Goal: Transaction & Acquisition: Purchase product/service

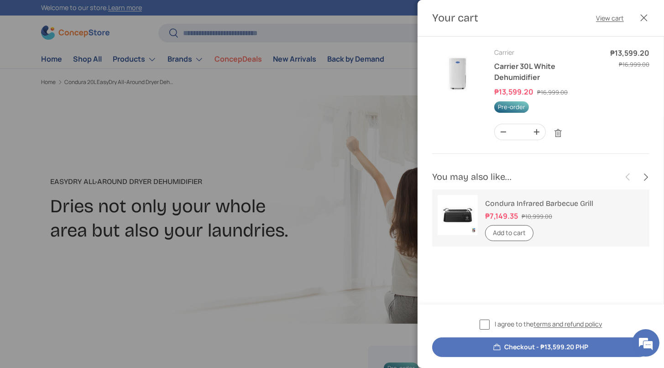
click at [610, 139] on td "Subtotal Sale price ₱13,599.20 Regular price ₱16,999.00" at bounding box center [629, 94] width 39 height 95
click at [341, 110] on div at bounding box center [332, 184] width 664 height 368
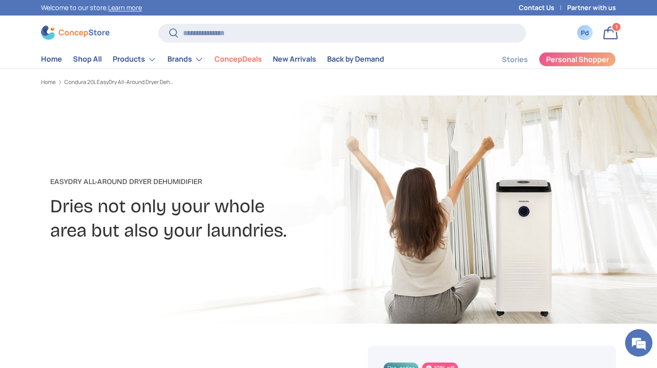
click at [299, 239] on h2 "Dries not only your whole area but also your laundries." at bounding box center [225, 218] width 351 height 48
click at [262, 66] on link "ConcepDeals" at bounding box center [238, 59] width 47 height 18
click at [204, 63] on link "Brands" at bounding box center [186, 59] width 36 height 18
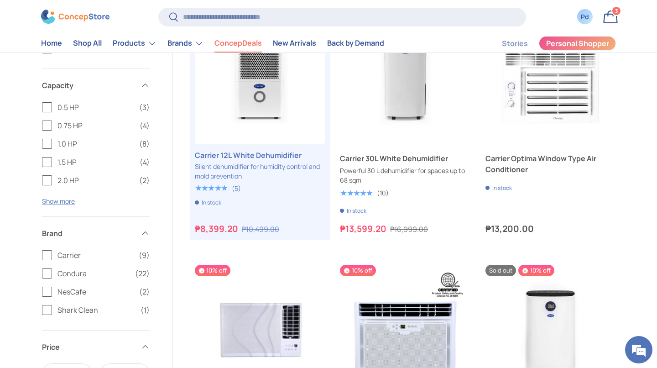
scroll to position [1145, 0]
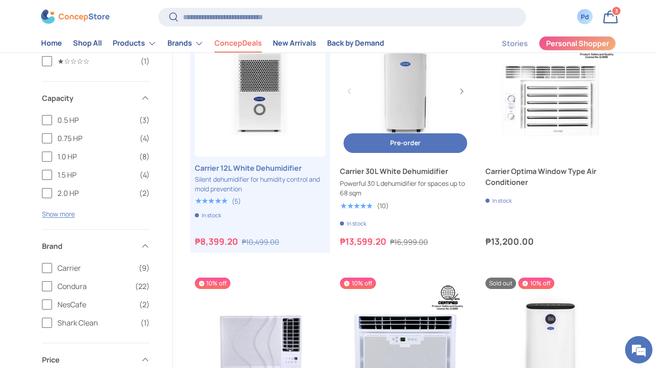
click at [418, 157] on link "Carrier 30L White Dehumidifier" at bounding box center [405, 91] width 131 height 131
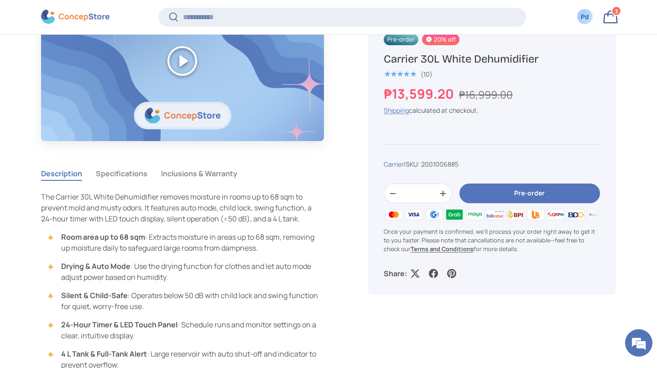
scroll to position [783, 0]
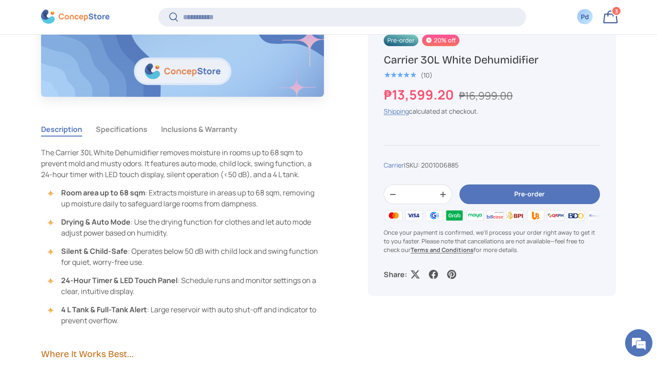
click at [145, 140] on button "Specifications" at bounding box center [122, 129] width 52 height 21
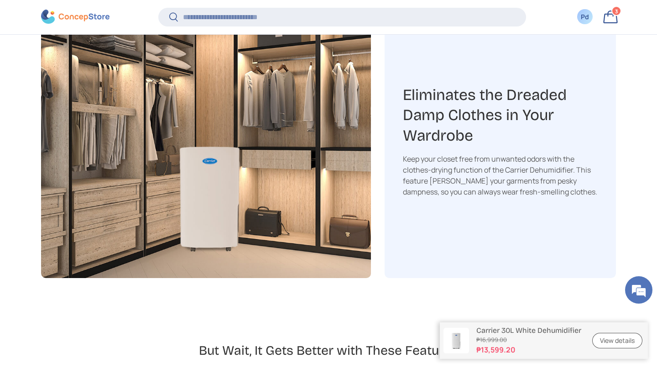
scroll to position [2362, 0]
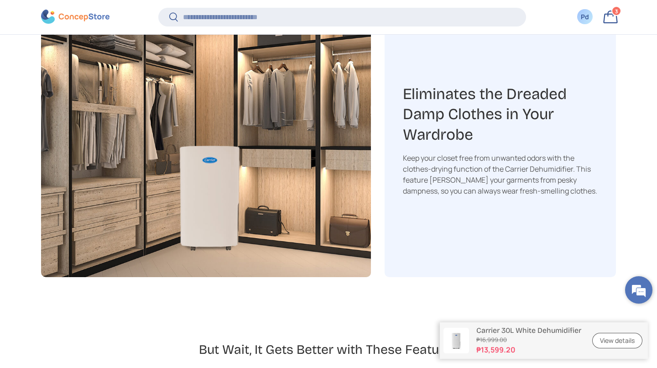
click at [641, 289] on em at bounding box center [639, 290] width 25 height 25
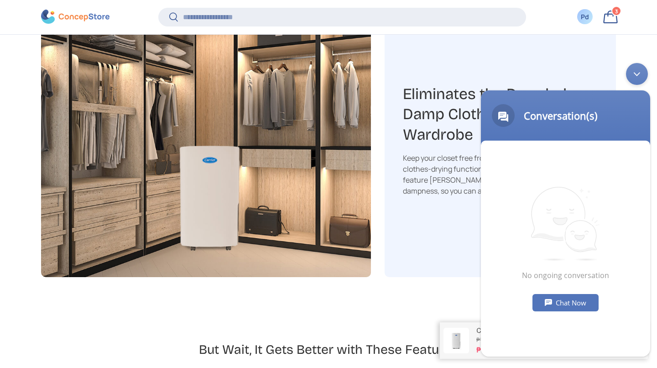
click at [585, 303] on div "Chat Now" at bounding box center [566, 302] width 66 height 17
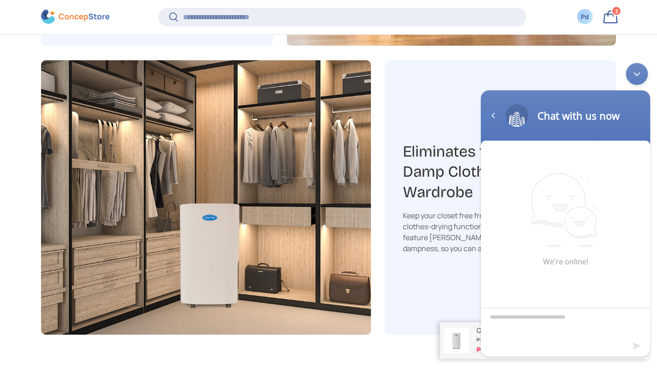
scroll to position [2306, 0]
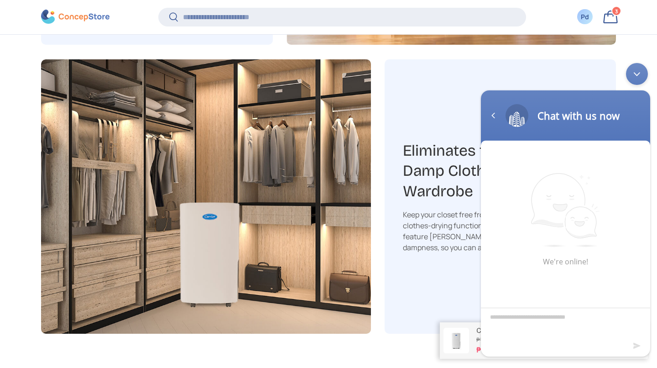
click at [637, 79] on div "Minimize live chat window" at bounding box center [637, 74] width 22 height 22
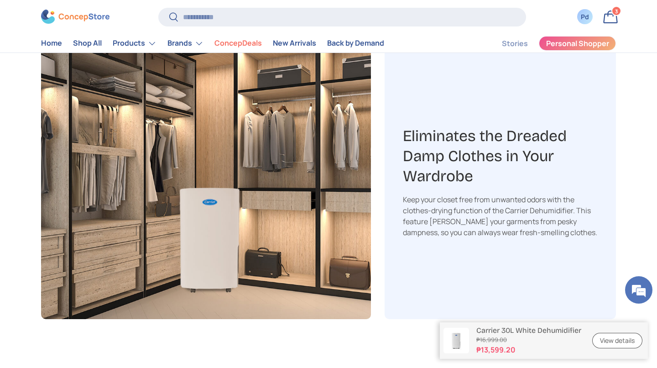
scroll to position [2295, 0]
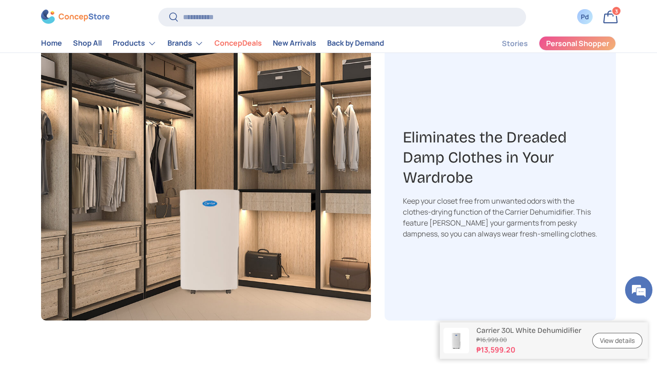
click at [615, 20] on link "Bag 3 3 items" at bounding box center [611, 17] width 20 height 20
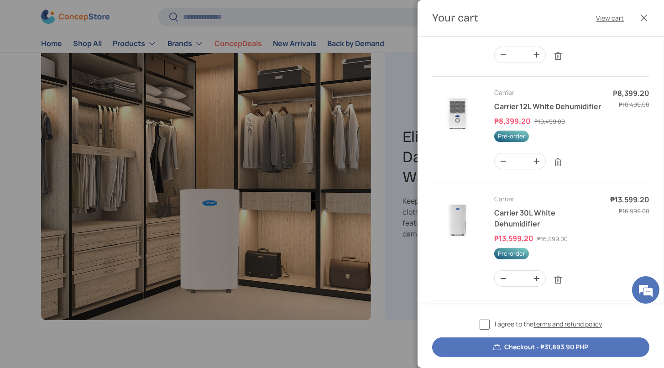
scroll to position [76, 0]
click at [459, 140] on img "Your cart" at bounding box center [457, 114] width 51 height 51
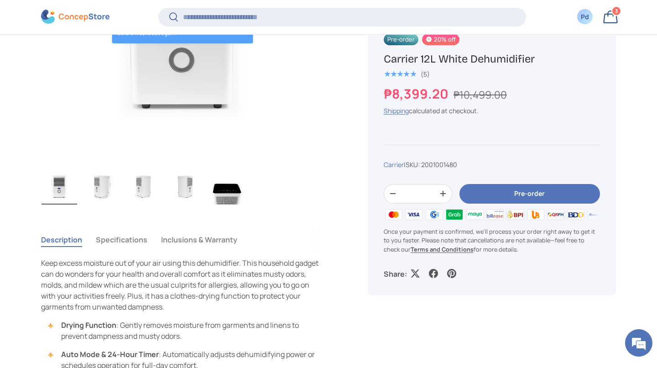
scroll to position [489, 0]
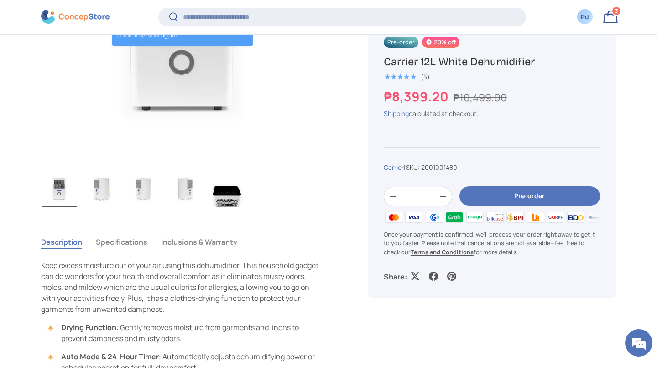
click at [232, 207] on img "Gallery Viewer" at bounding box center [228, 188] width 36 height 37
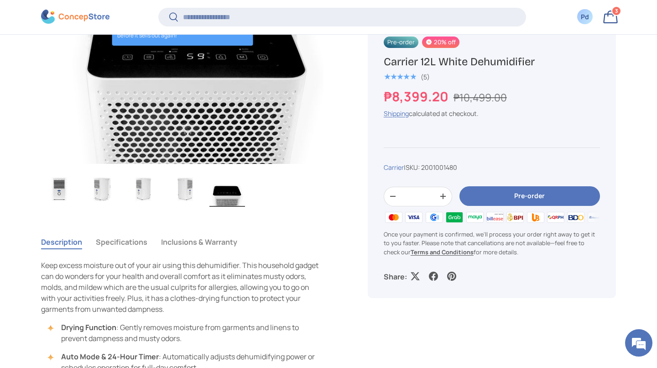
click at [195, 205] on img "Gallery Viewer" at bounding box center [186, 188] width 36 height 37
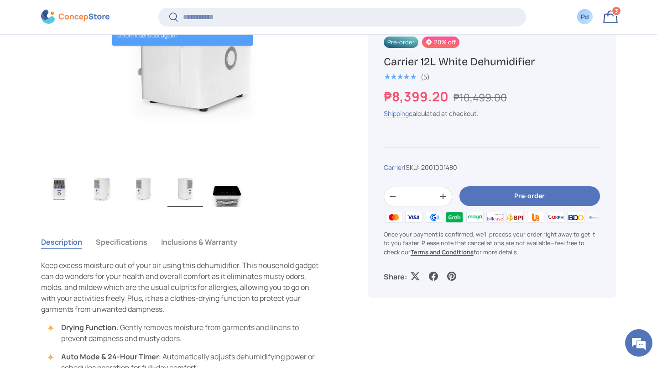
click at [143, 200] on img "Gallery Viewer" at bounding box center [144, 188] width 36 height 37
click at [91, 193] on img "Gallery Viewer" at bounding box center [102, 188] width 36 height 37
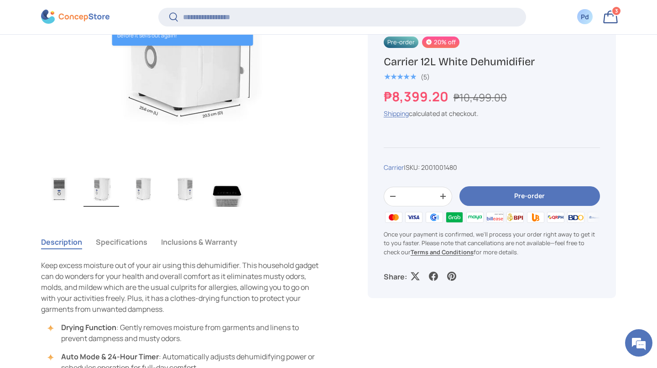
click at [64, 195] on img "Gallery Viewer" at bounding box center [60, 188] width 36 height 37
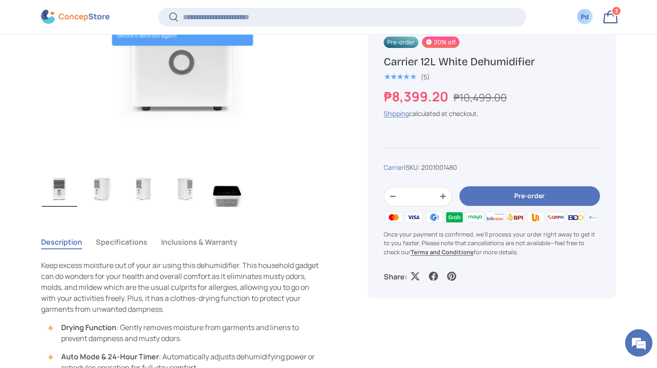
click at [189, 199] on img "Gallery Viewer" at bounding box center [186, 188] width 36 height 37
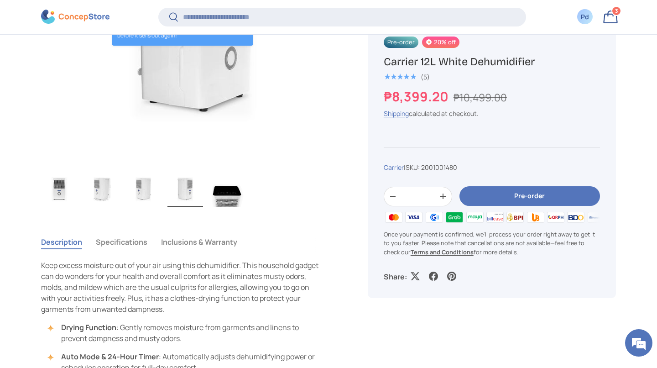
click at [150, 203] on img "Gallery Viewer" at bounding box center [144, 188] width 36 height 37
click at [97, 199] on img "Gallery Viewer" at bounding box center [102, 188] width 36 height 37
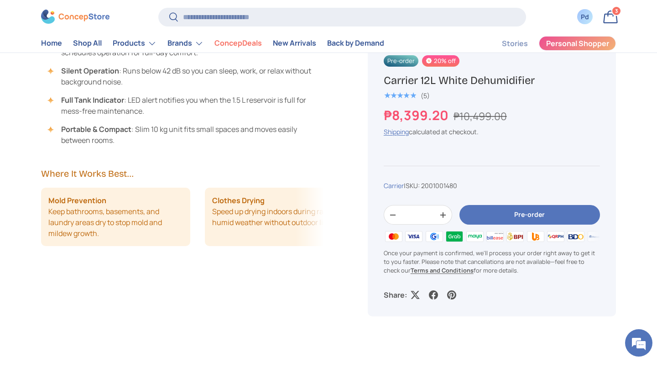
scroll to position [776, 0]
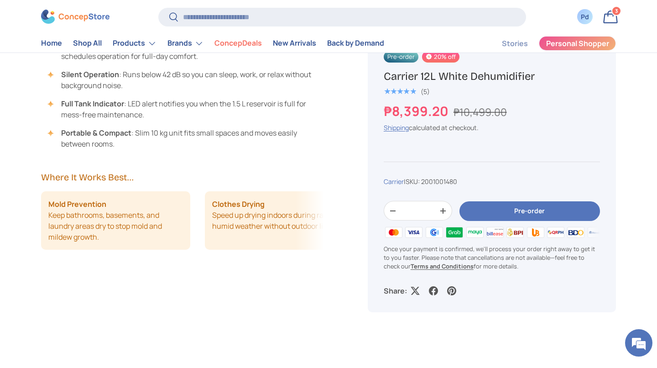
click at [607, 14] on link "Bag 3 3 items" at bounding box center [611, 17] width 20 height 20
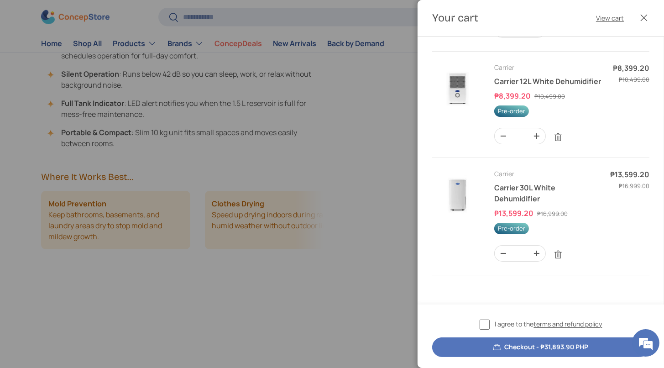
scroll to position [240, 0]
click at [457, 191] on img "Your cart" at bounding box center [457, 194] width 51 height 51
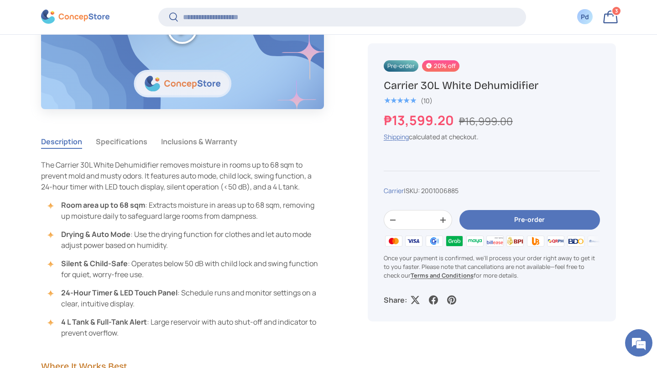
scroll to position [765, 0]
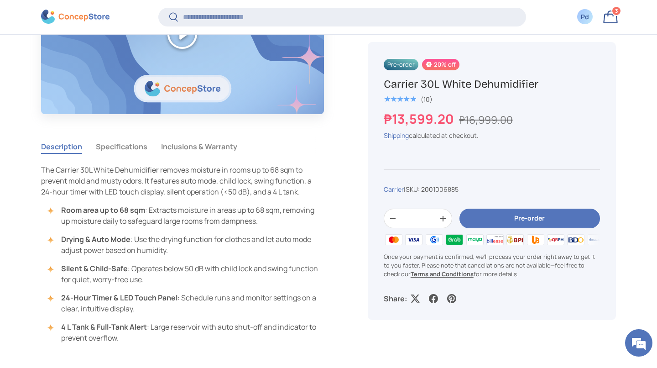
click at [147, 157] on button "Specifications" at bounding box center [122, 146] width 52 height 21
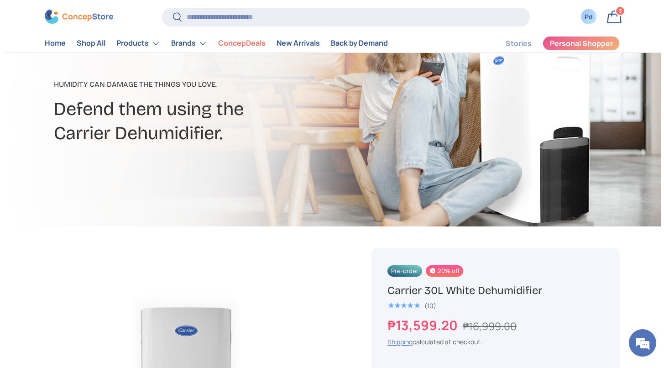
scroll to position [0, 0]
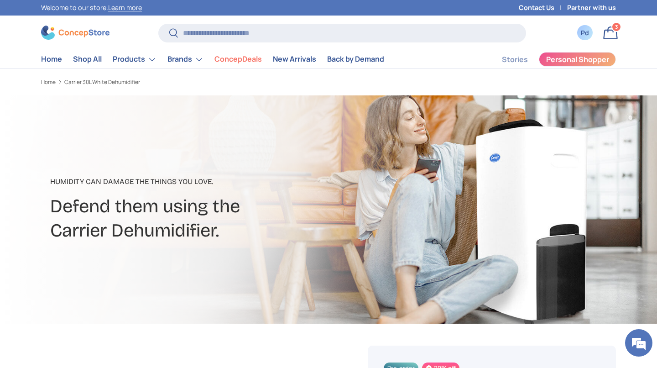
click at [610, 37] on link "Bag 3 3 items" at bounding box center [611, 33] width 20 height 20
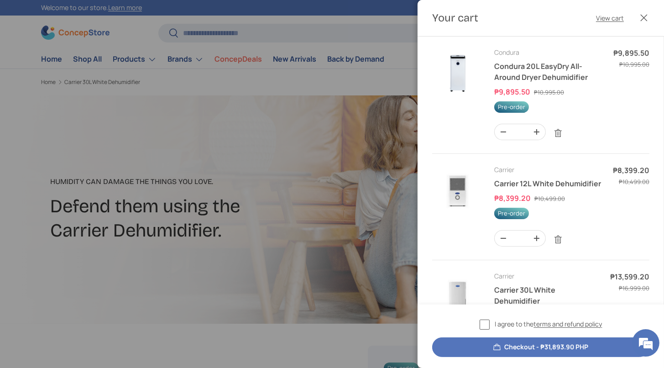
click at [466, 96] on img "Your cart" at bounding box center [457, 72] width 51 height 51
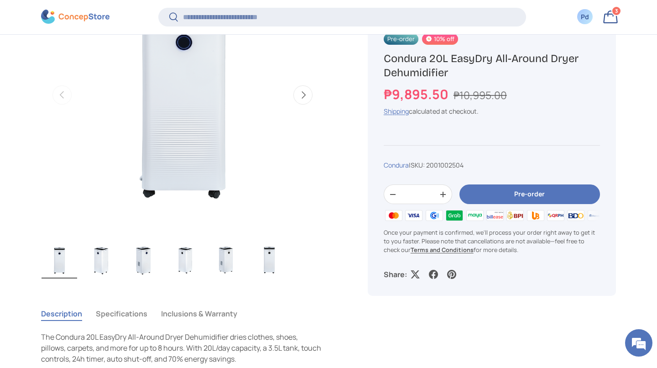
scroll to position [425, 0]
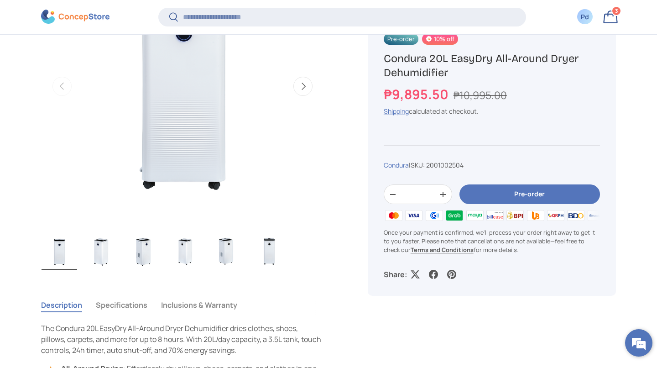
click at [642, 351] on em at bounding box center [639, 343] width 25 height 25
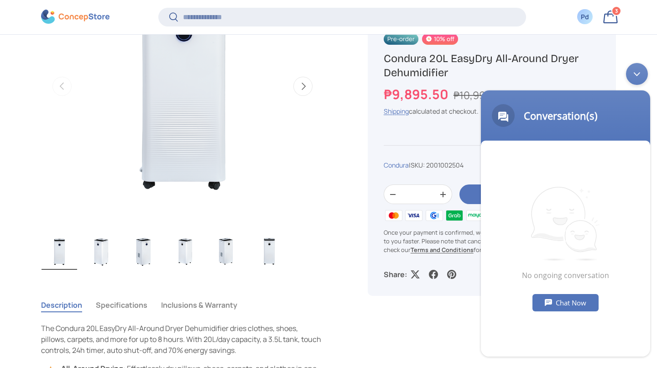
scroll to position [0, 0]
click at [583, 303] on div "Chat Now" at bounding box center [566, 302] width 66 height 17
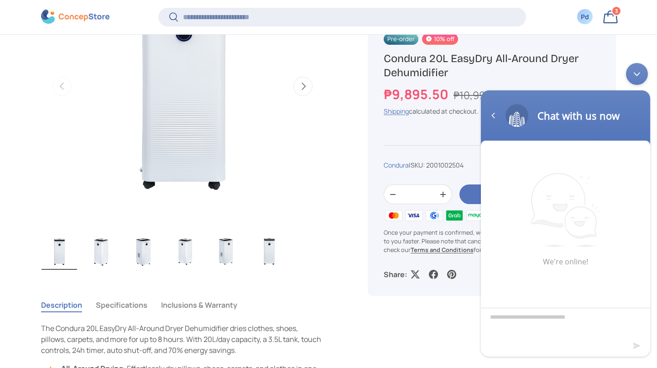
type textarea "*"
click at [488, 115] on div "Navigation go back" at bounding box center [494, 116] width 14 height 14
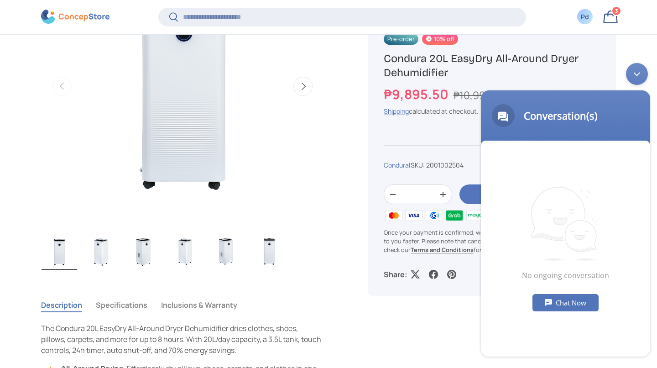
click at [640, 71] on div "Minimize live chat window" at bounding box center [637, 74] width 22 height 22
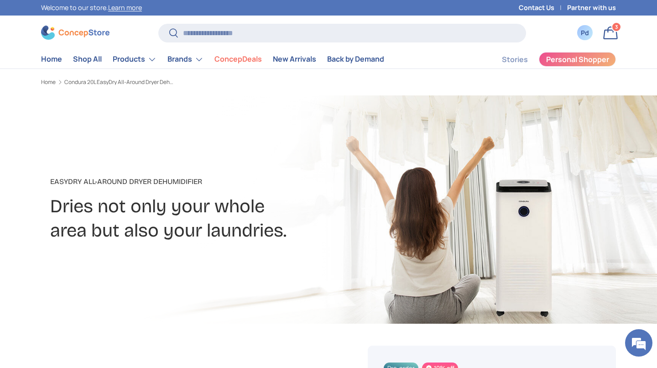
click at [611, 35] on link "Bag 3 3 items" at bounding box center [611, 33] width 20 height 20
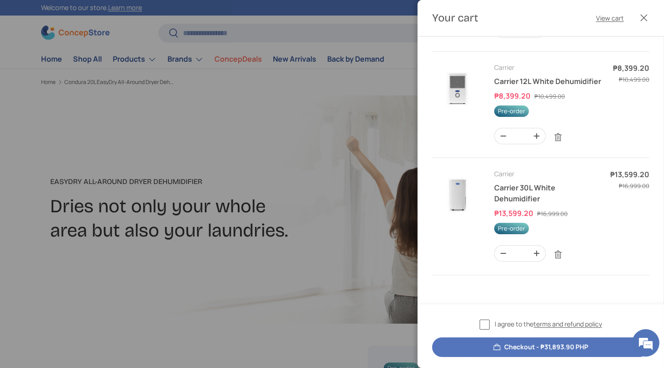
scroll to position [251, 0]
click at [465, 175] on img "Your cart" at bounding box center [457, 194] width 51 height 51
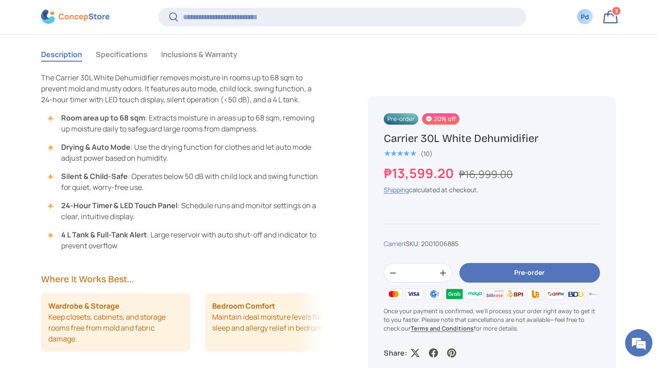
scroll to position [831, 0]
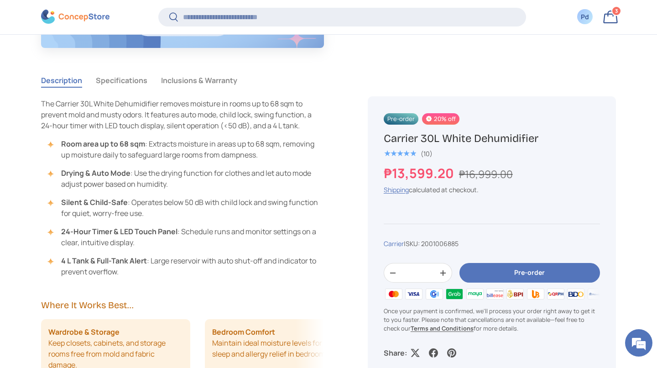
click at [147, 91] on button "Specifications" at bounding box center [122, 80] width 52 height 21
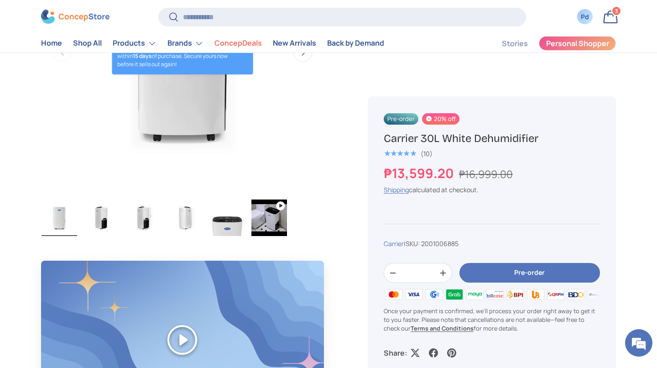
scroll to position [434, 0]
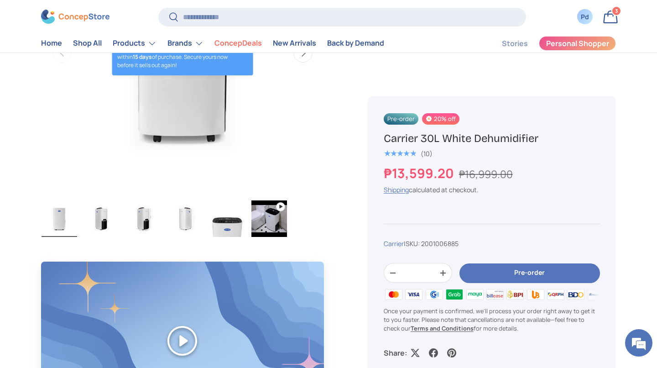
click at [606, 19] on link "Bag 3 3 items" at bounding box center [611, 17] width 20 height 20
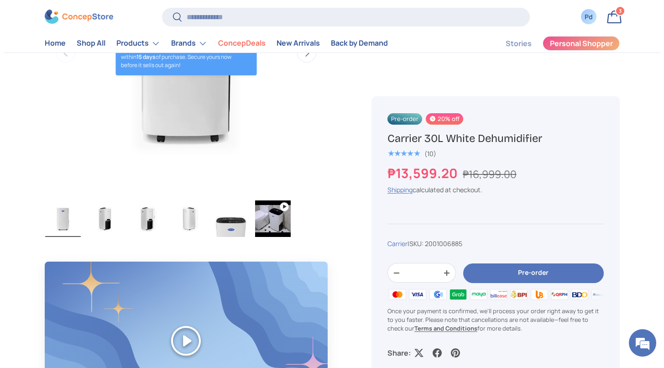
scroll to position [0, 0]
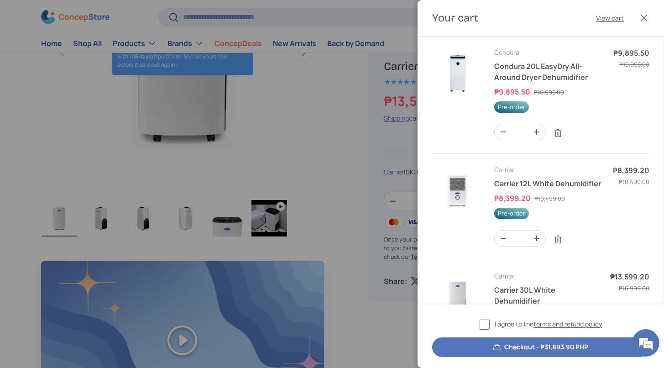
click at [462, 84] on img "Your cart" at bounding box center [457, 72] width 51 height 51
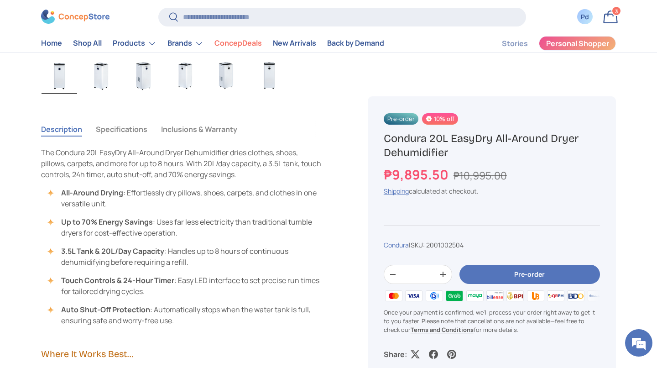
scroll to position [573, 0]
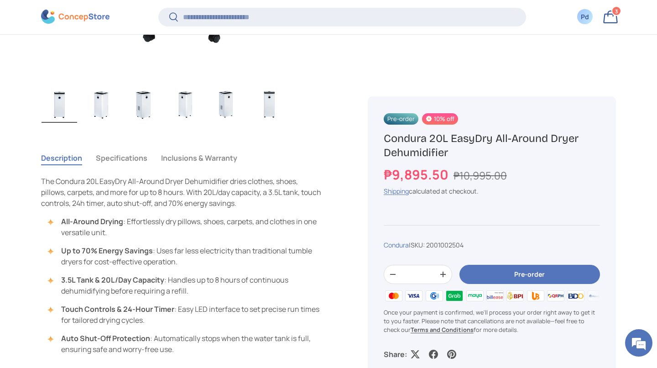
click at [147, 168] on button "Specifications" at bounding box center [122, 157] width 52 height 21
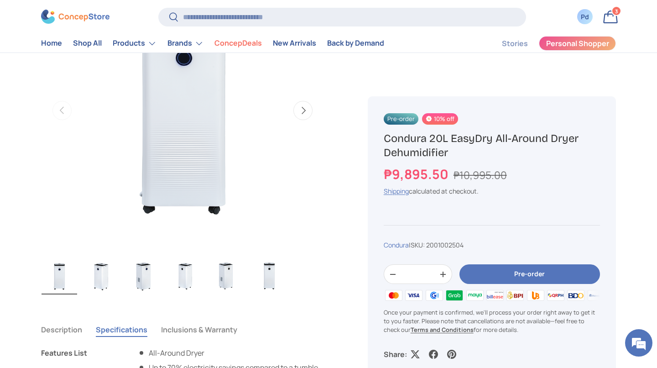
scroll to position [361, 0]
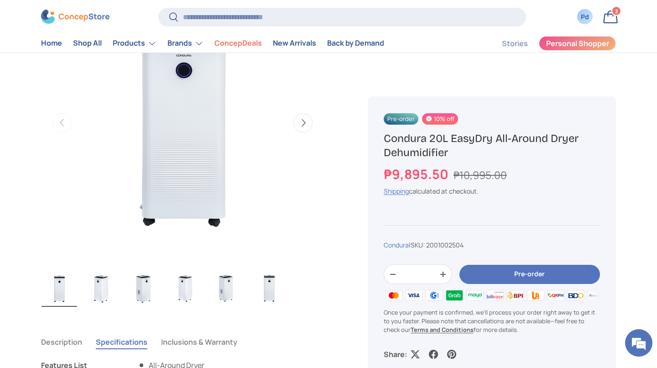
click at [613, 19] on link "Bag 3 3 items" at bounding box center [611, 17] width 20 height 20
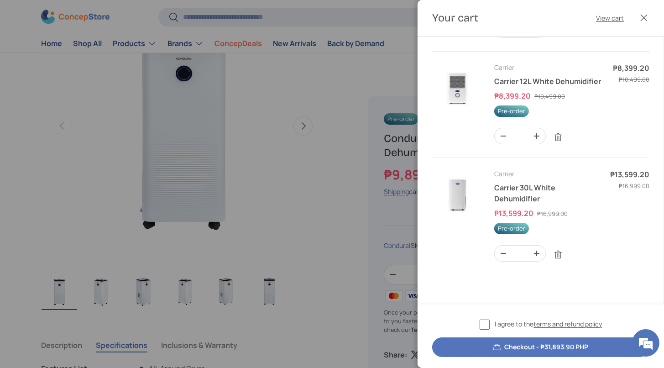
scroll to position [212, 0]
click at [459, 70] on img "Your cart" at bounding box center [457, 88] width 51 height 51
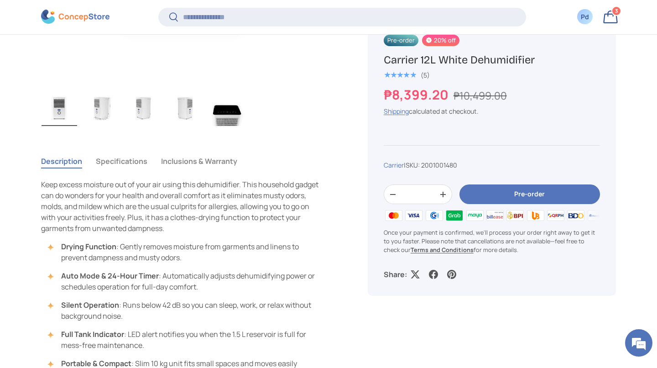
click at [147, 172] on button "Specifications" at bounding box center [122, 161] width 52 height 21
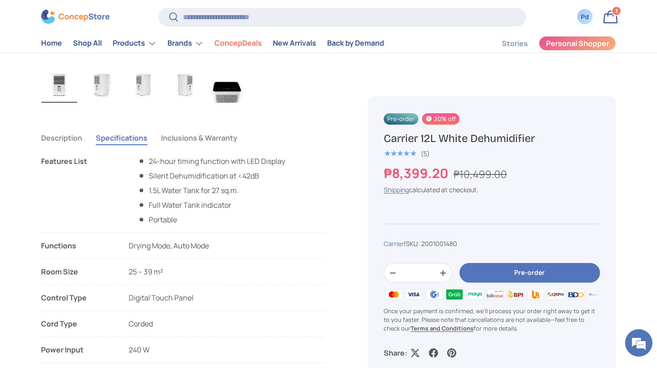
scroll to position [567, 0]
click at [104, 104] on img "Gallery Viewer" at bounding box center [102, 85] width 36 height 37
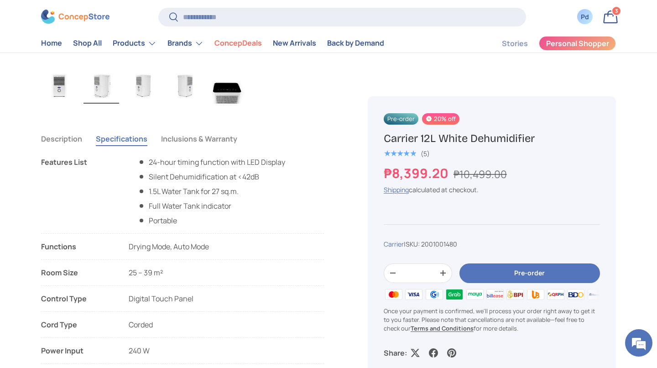
click at [146, 104] on img "Gallery Viewer" at bounding box center [144, 85] width 36 height 37
click at [186, 104] on img "Gallery Viewer" at bounding box center [186, 85] width 36 height 37
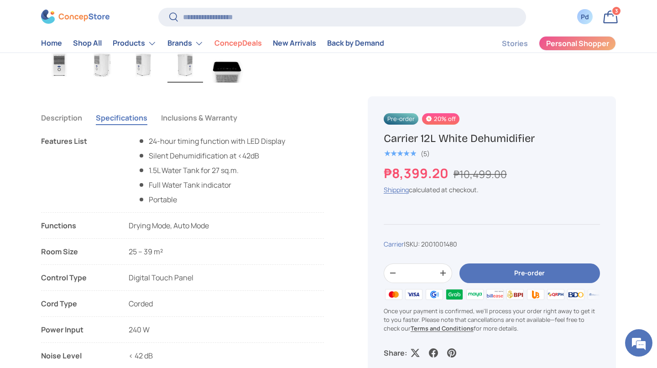
scroll to position [585, 0]
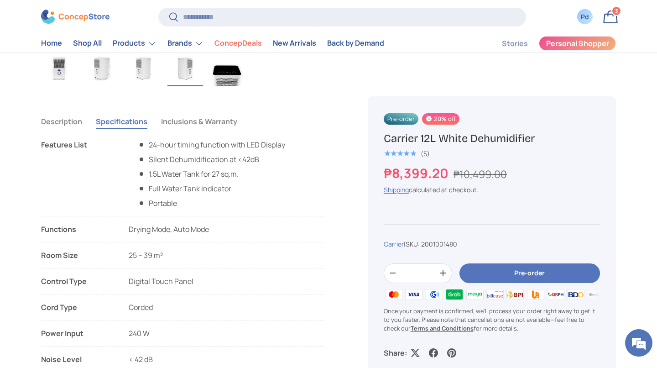
click at [63, 86] on img "Gallery Viewer" at bounding box center [60, 68] width 36 height 37
click at [98, 86] on img "Gallery Viewer" at bounding box center [102, 68] width 36 height 37
click at [54, 86] on img "Gallery Viewer" at bounding box center [60, 68] width 36 height 37
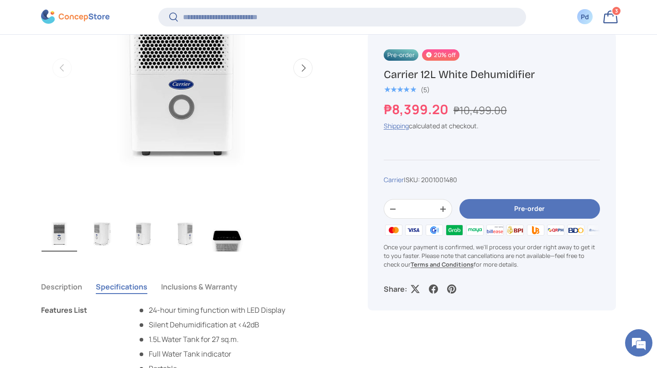
scroll to position [444, 0]
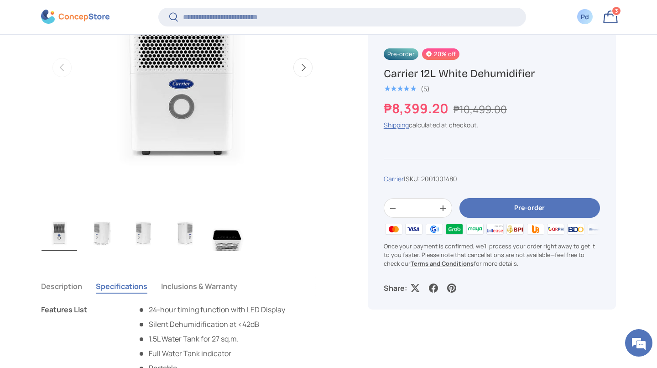
click at [239, 247] on img "Gallery Viewer" at bounding box center [228, 233] width 36 height 37
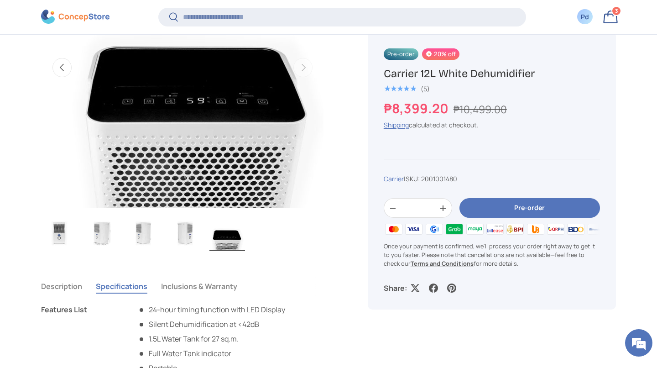
click at [190, 244] on img "Gallery Viewer" at bounding box center [186, 233] width 36 height 37
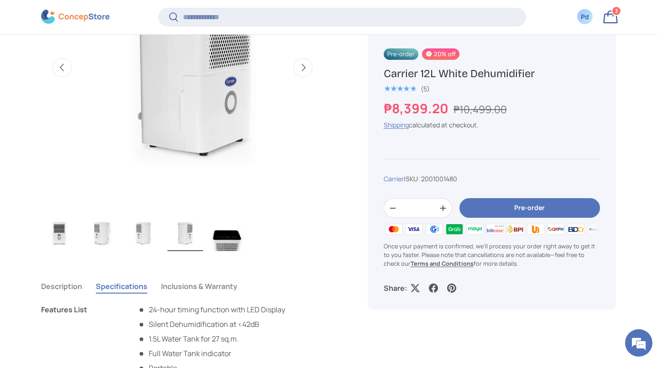
click at [142, 247] on img "Gallery Viewer" at bounding box center [144, 233] width 36 height 37
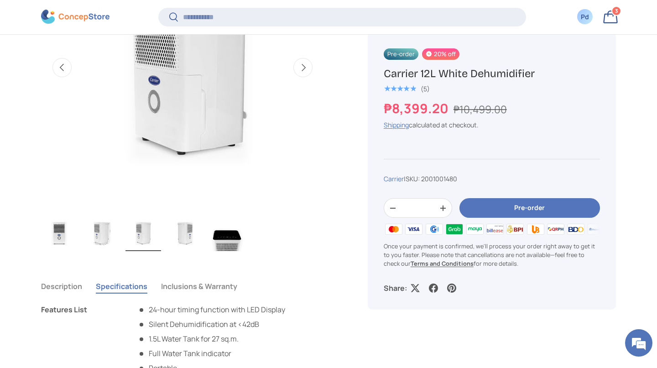
click at [92, 246] on img "Gallery Viewer" at bounding box center [102, 233] width 36 height 37
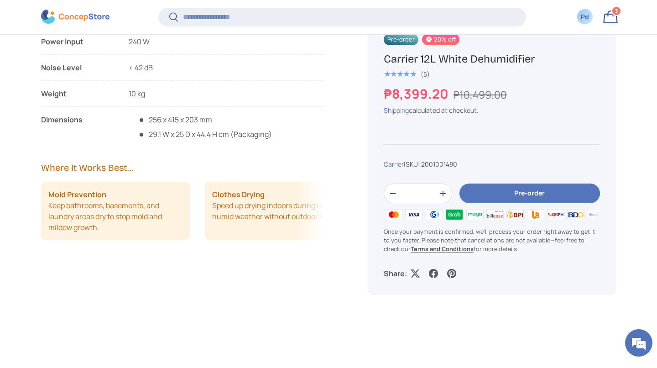
scroll to position [906, 0]
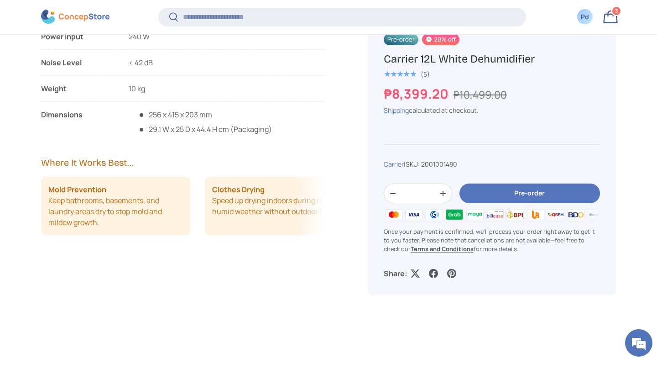
click at [610, 18] on link "Bag 3 3 items" at bounding box center [611, 17] width 20 height 20
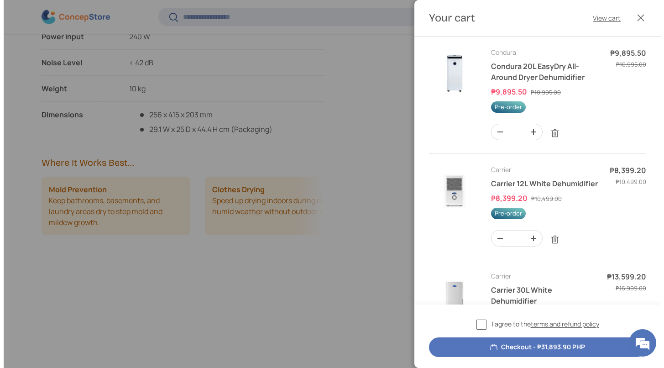
scroll to position [0, 0]
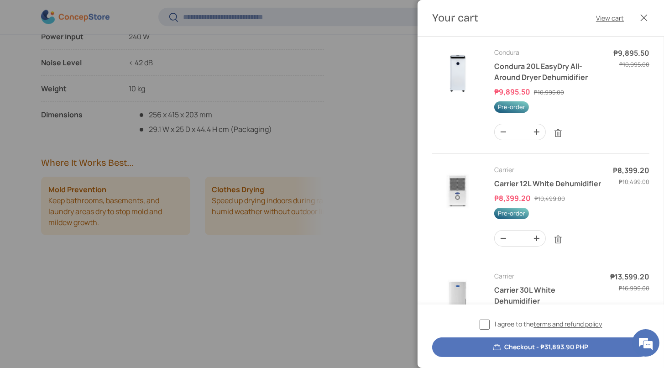
click at [345, 200] on div at bounding box center [332, 184] width 664 height 368
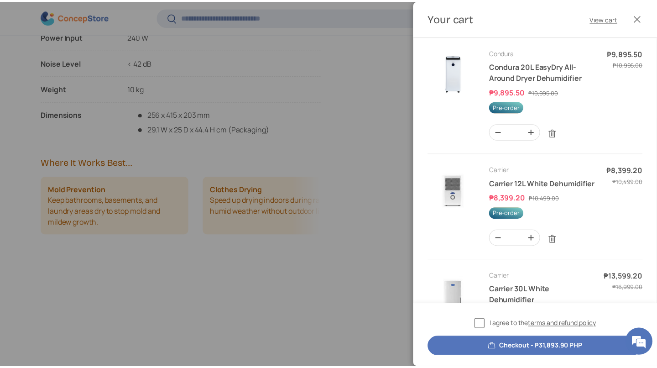
scroll to position [906, 0]
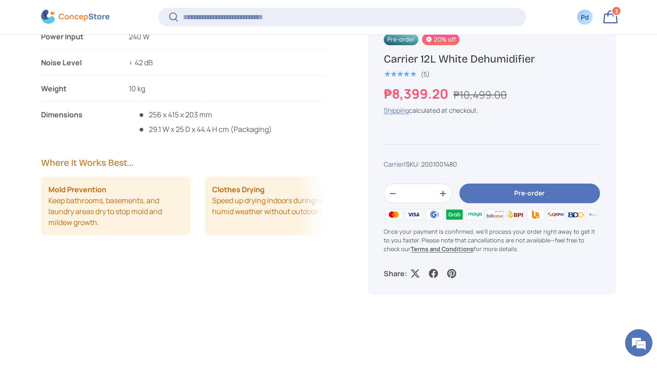
click at [611, 17] on link "Bag 3 3 items" at bounding box center [611, 17] width 20 height 20
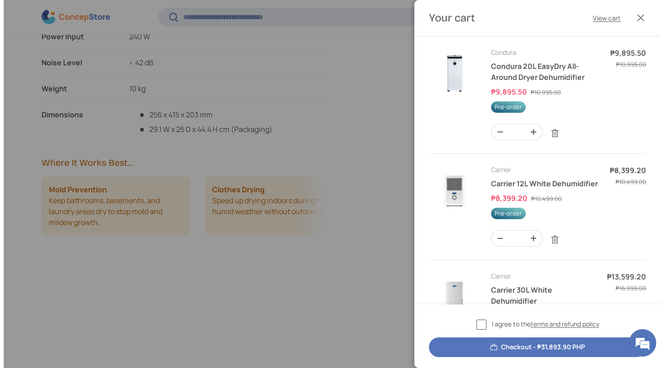
scroll to position [0, 0]
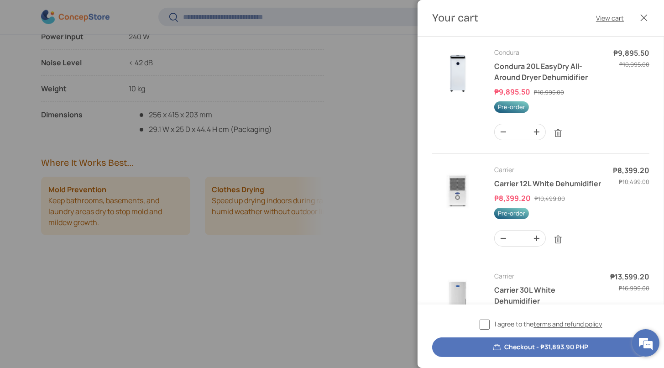
click at [635, 345] on em at bounding box center [646, 343] width 25 height 25
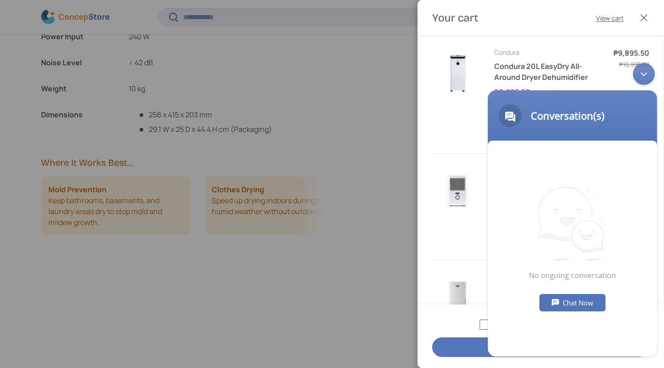
click at [573, 299] on div "Chat Now" at bounding box center [572, 302] width 66 height 17
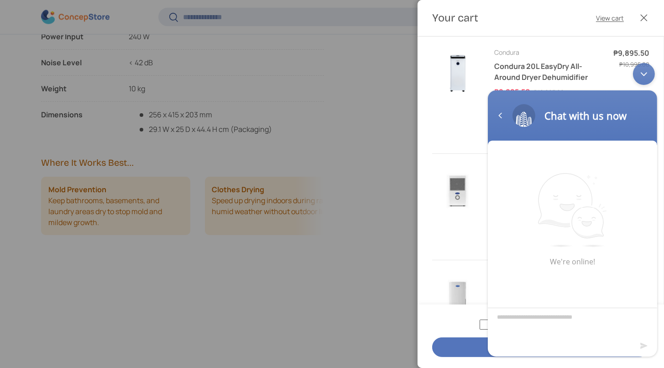
click at [560, 320] on textarea "Type your message and hit 'Enter'" at bounding box center [572, 323] width 169 height 32
type textarea "**********"
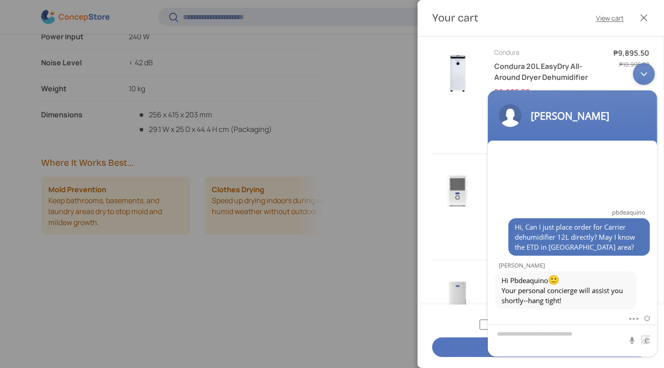
click at [337, 278] on div at bounding box center [332, 184] width 664 height 368
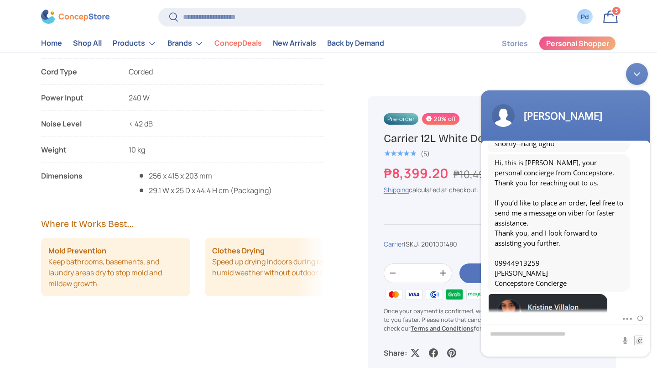
scroll to position [125, 0]
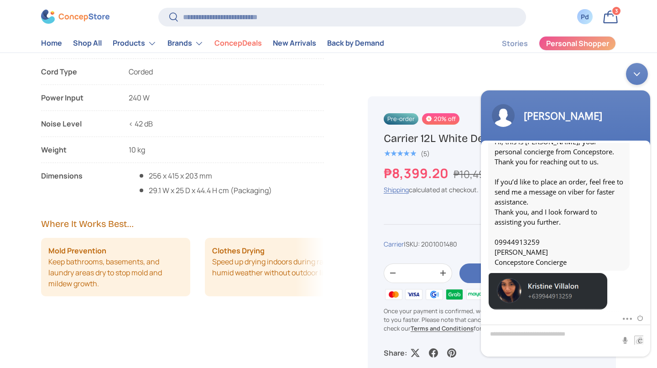
click at [560, 336] on textarea "Type your message and hit 'Enter'" at bounding box center [565, 341] width 169 height 32
type textarea "**********"
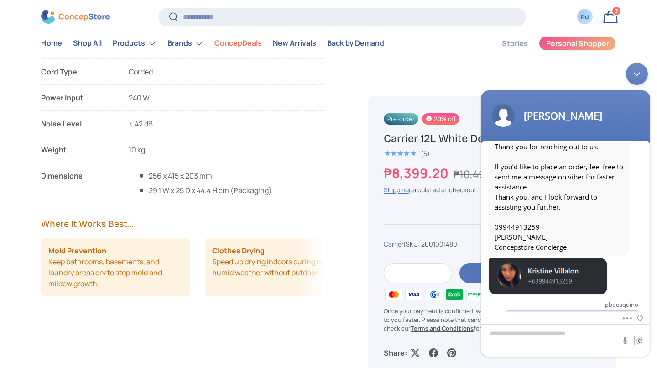
scroll to position [168, 0]
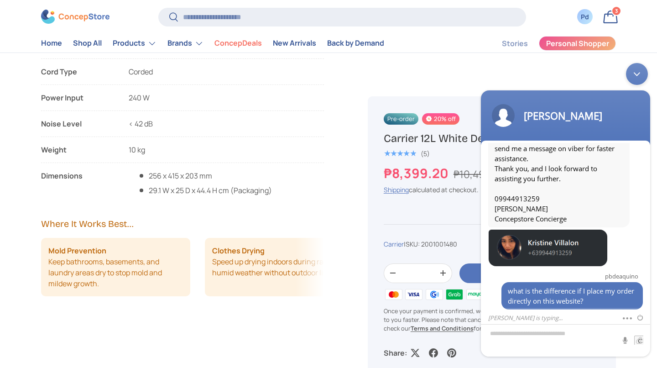
click at [606, 15] on link "Bag 3 3 items" at bounding box center [611, 17] width 20 height 20
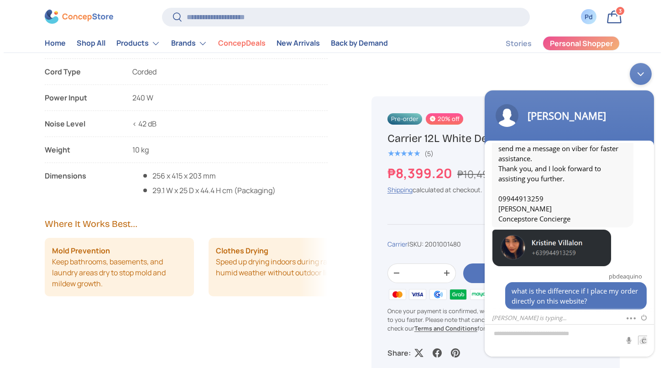
scroll to position [0, 0]
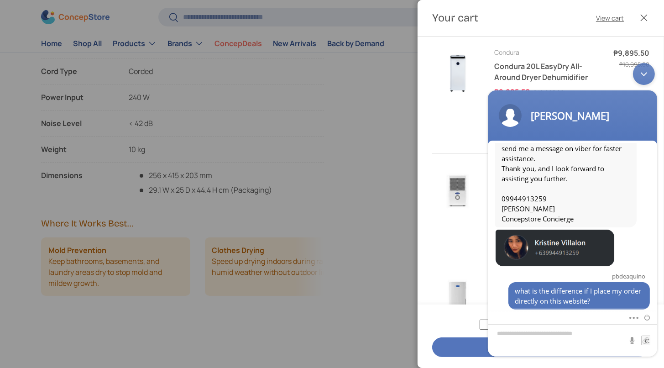
click at [462, 79] on img "Your cart" at bounding box center [457, 72] width 51 height 51
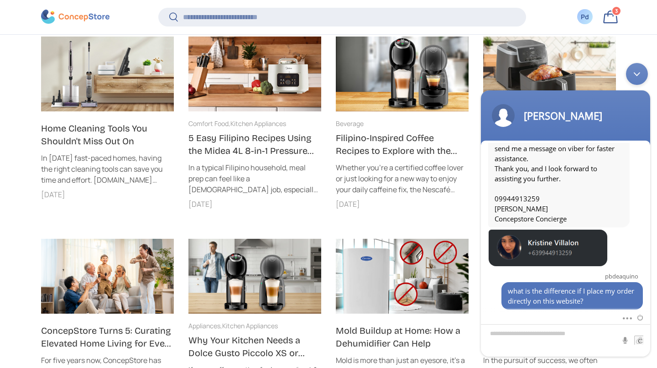
scroll to position [320, 0]
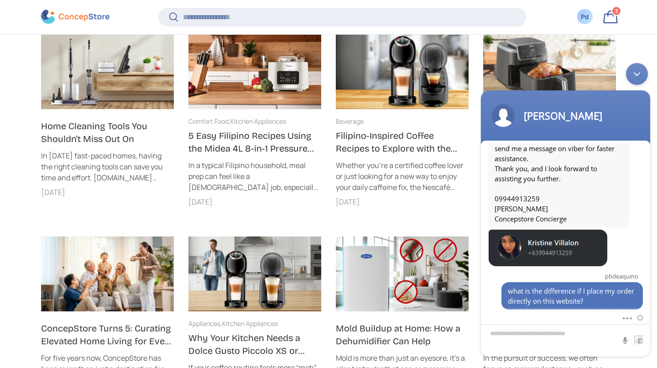
click at [612, 12] on link "Bag 3 3 items" at bounding box center [611, 17] width 20 height 20
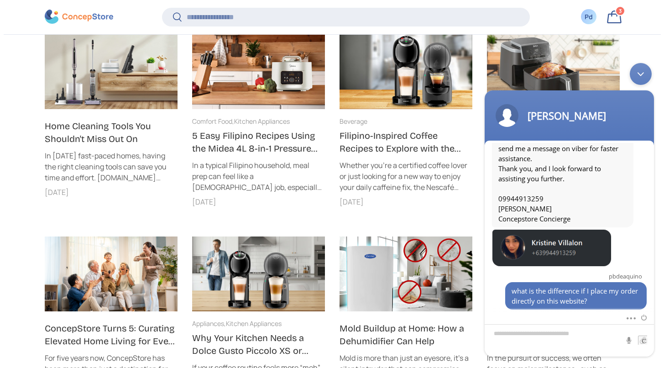
scroll to position [0, 0]
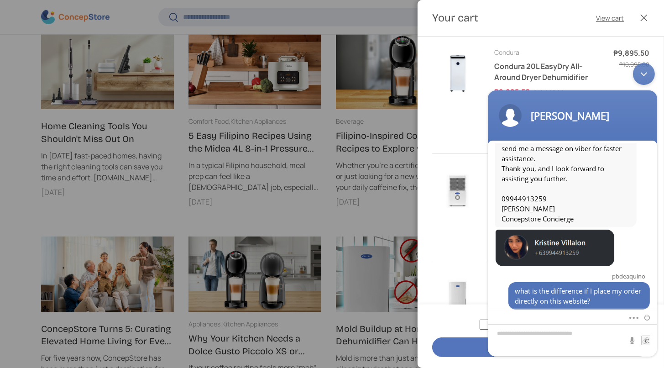
click at [641, 77] on div "Minimize live chat window" at bounding box center [644, 74] width 22 height 22
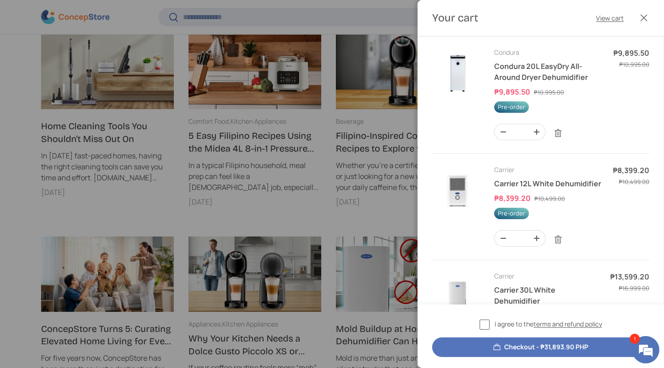
click at [470, 99] on img "Your cart" at bounding box center [457, 72] width 51 height 51
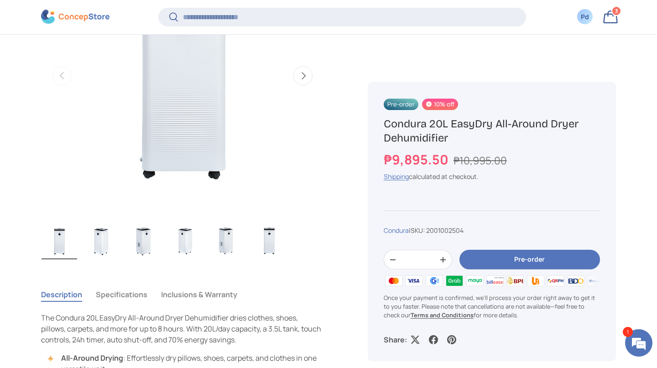
scroll to position [429, 0]
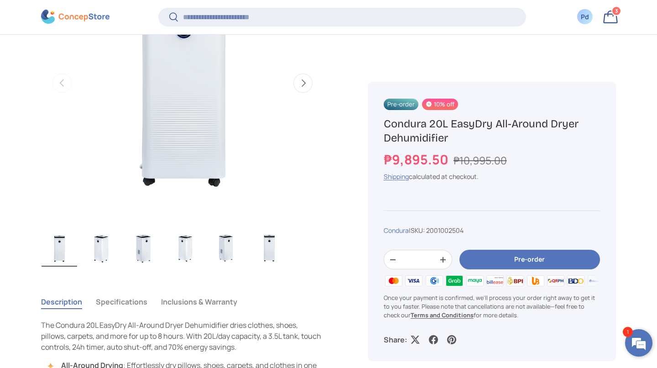
click at [641, 339] on em at bounding box center [639, 343] width 25 height 25
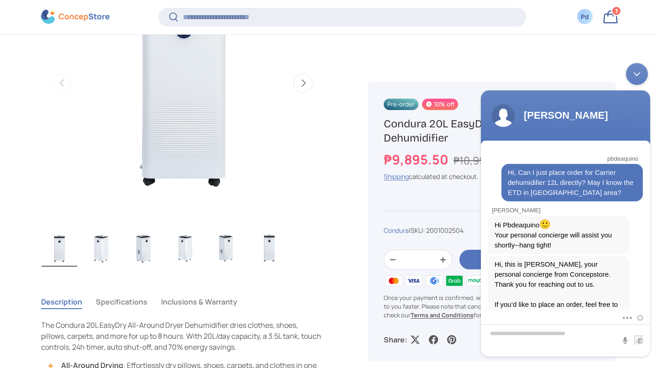
scroll to position [221, 0]
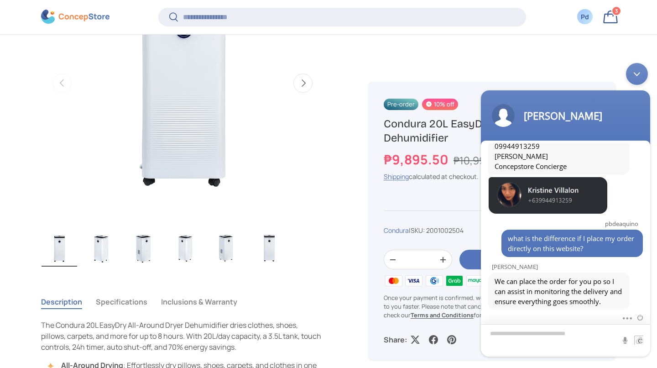
click at [565, 332] on textarea "Type your message and hit 'Enter'" at bounding box center [565, 340] width 169 height 32
type textarea "**********"
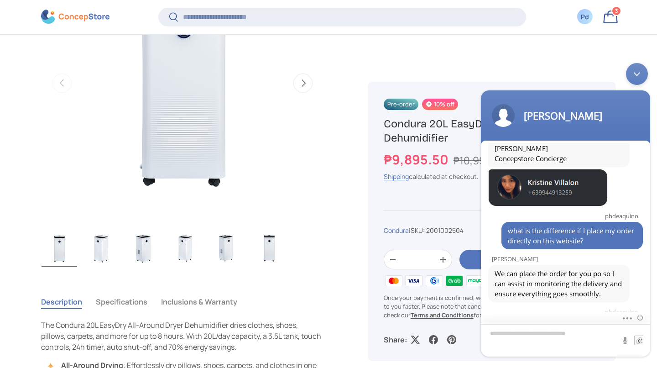
scroll to position [264, 0]
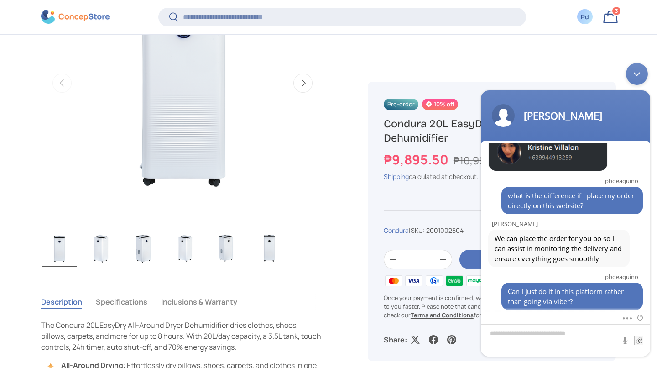
click at [301, 208] on img "Gallery Viewer" at bounding box center [182, 83] width 283 height 283
click at [618, 21] on link "Bag 3 3 items" at bounding box center [611, 17] width 20 height 20
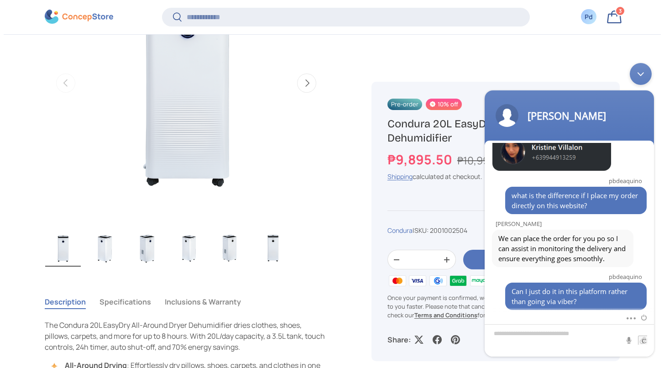
scroll to position [0, 0]
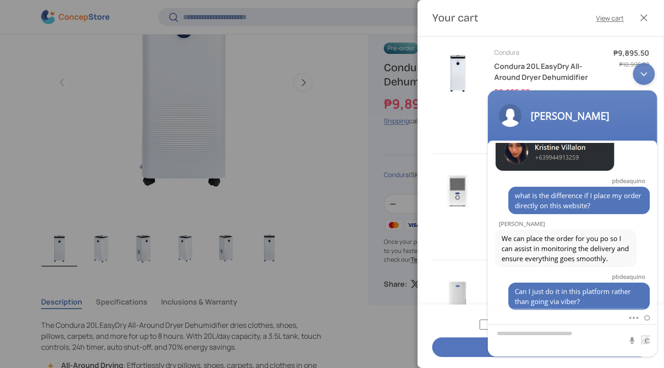
click at [643, 72] on div "Minimize live chat window" at bounding box center [644, 74] width 22 height 22
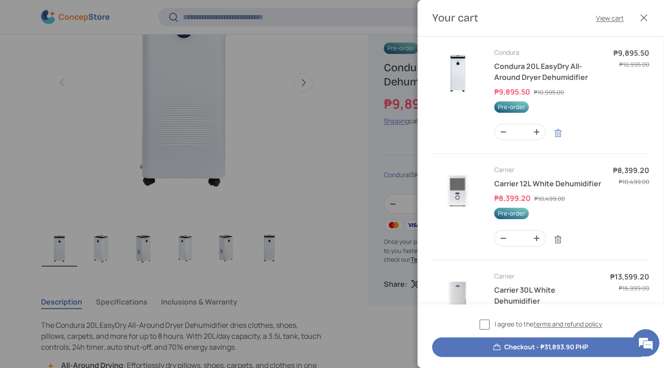
click at [567, 142] on link "Remove" at bounding box center [558, 133] width 17 height 17
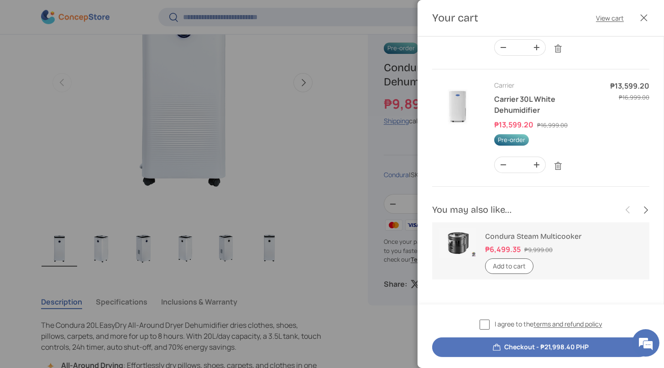
scroll to position [97, 0]
click at [566, 175] on link "Remove" at bounding box center [558, 166] width 17 height 17
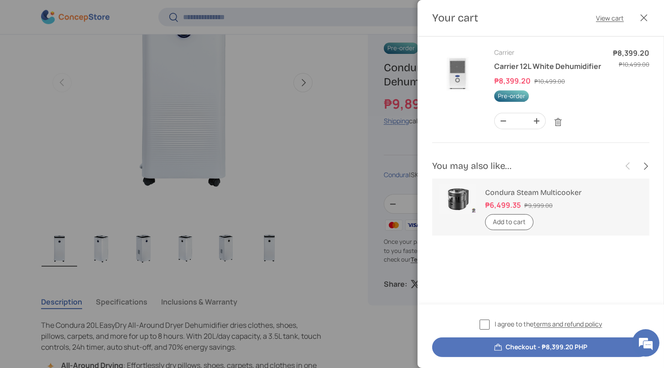
scroll to position [35, 0]
click at [304, 131] on div at bounding box center [332, 184] width 664 height 368
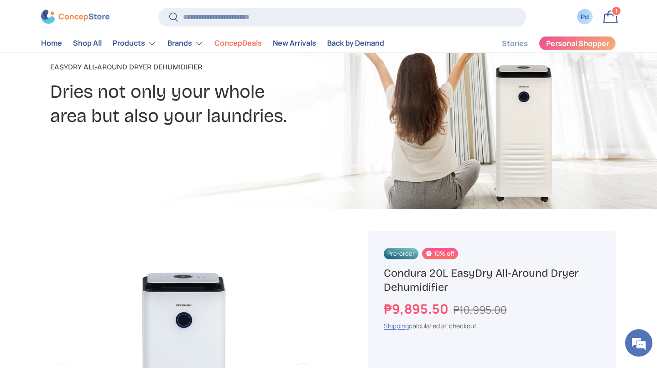
scroll to position [0, 0]
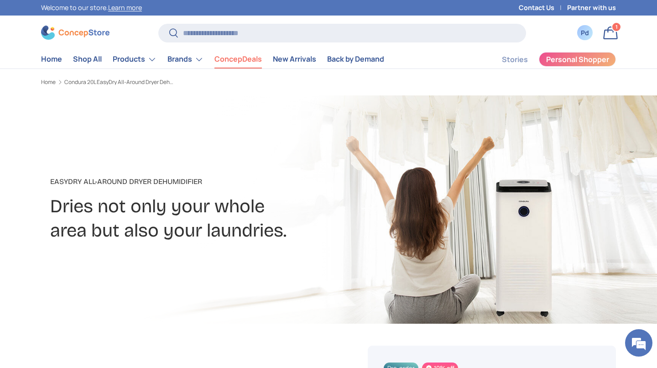
click at [262, 64] on link "ConcepDeals" at bounding box center [238, 59] width 47 height 18
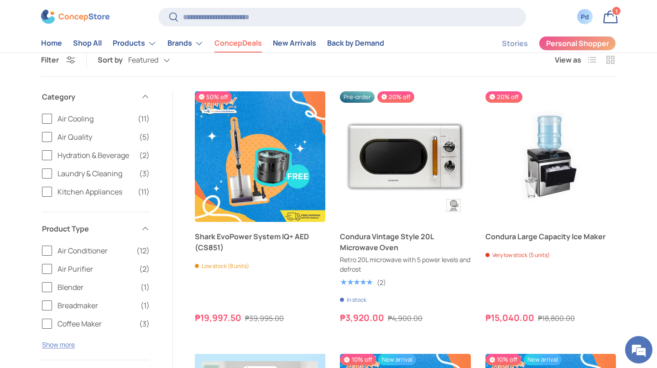
scroll to position [557, 0]
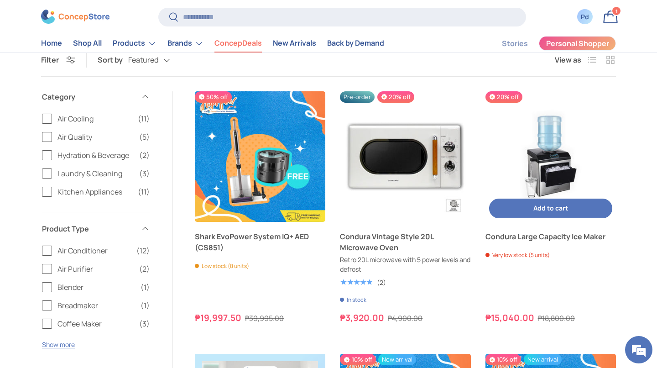
click at [603, 145] on img "Condura Large Capacity Ice Maker" at bounding box center [551, 156] width 131 height 131
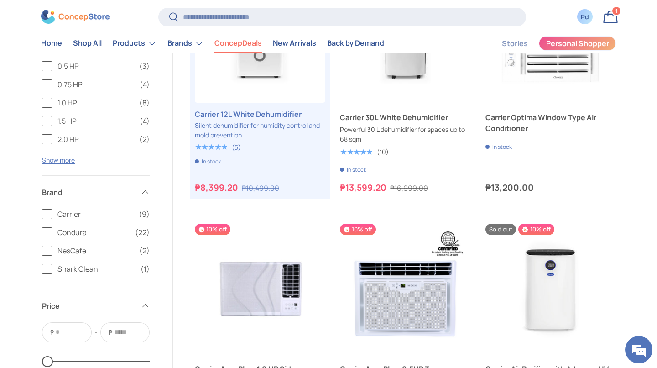
scroll to position [1197, 0]
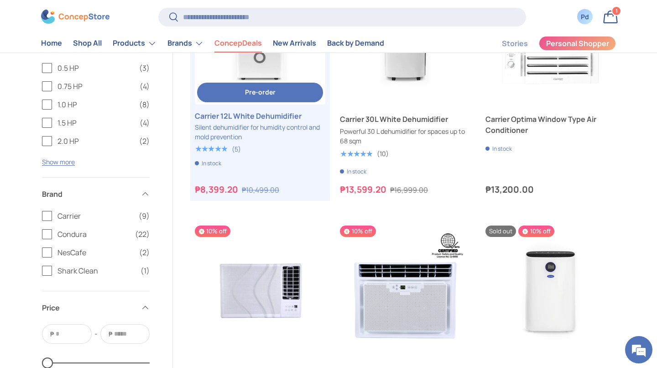
click at [256, 121] on link "Carrier 12L White Dehumidifier" at bounding box center [260, 115] width 131 height 11
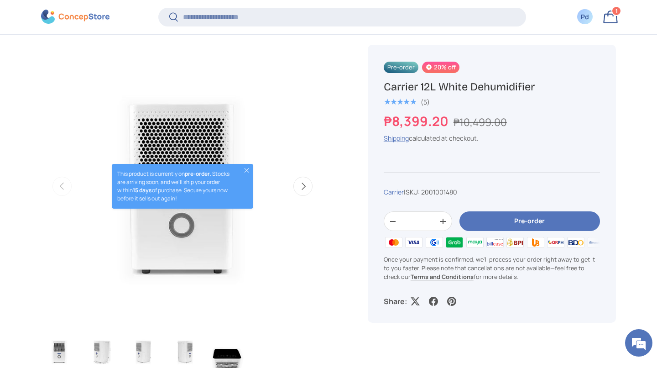
scroll to position [326, 0]
click at [639, 341] on em at bounding box center [639, 343] width 25 height 25
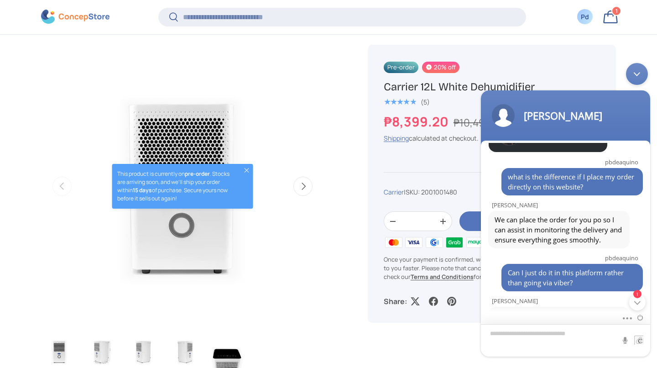
scroll to position [307, 0]
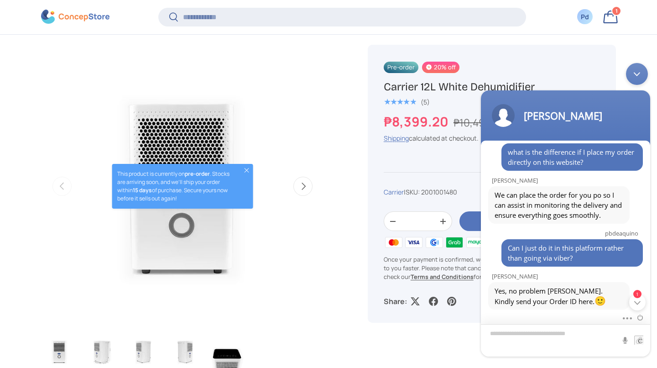
click at [599, 337] on textarea "Type your message and hit 'Enter'" at bounding box center [565, 340] width 169 height 32
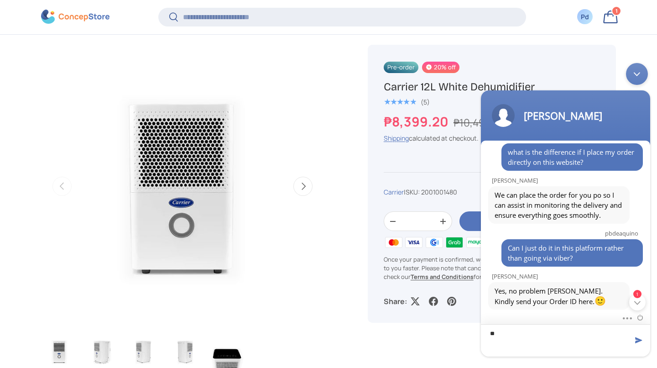
type textarea "*"
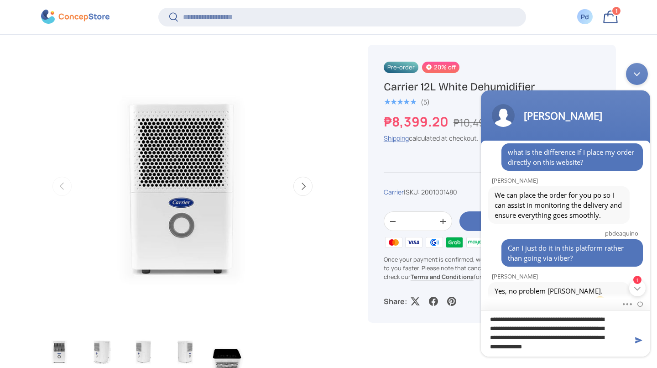
scroll to position [0, 0]
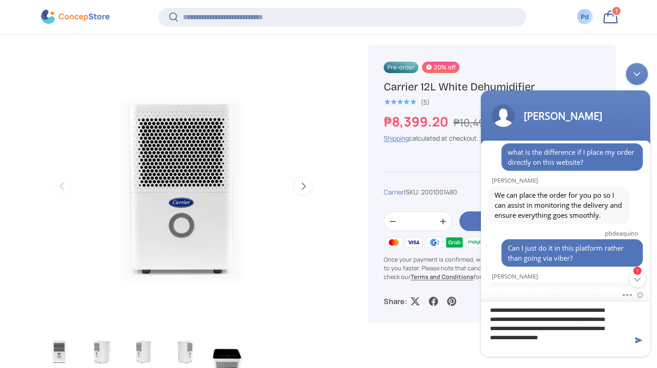
type textarea "**********"
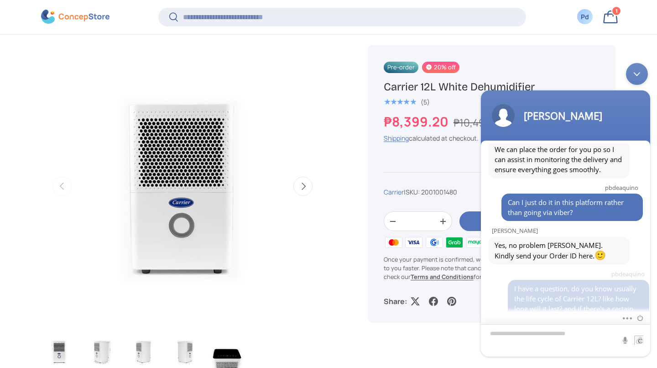
scroll to position [380, 0]
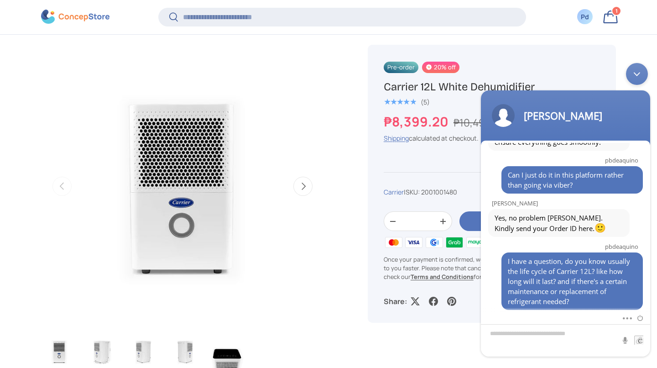
click at [290, 269] on img "Gallery Viewer" at bounding box center [182, 186] width 283 height 283
click at [637, 73] on div "Minimize live chat window" at bounding box center [637, 74] width 22 height 22
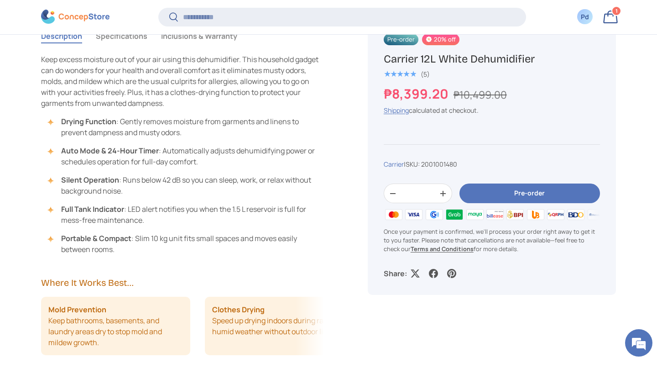
scroll to position [695, 0]
click at [550, 204] on button "Pre-order" at bounding box center [530, 194] width 141 height 20
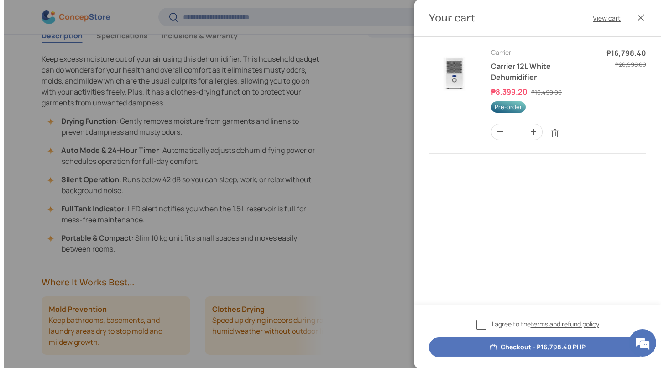
scroll to position [0, 0]
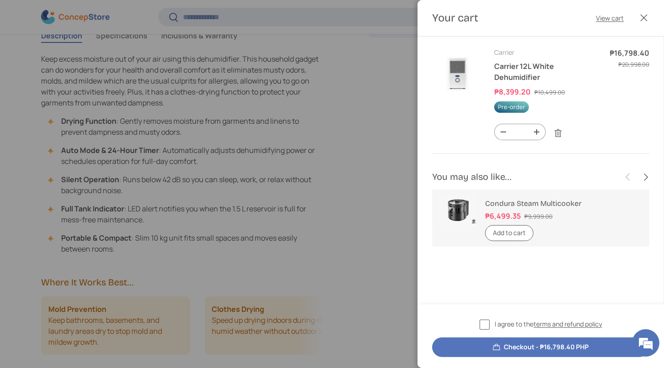
click at [510, 140] on button "-" at bounding box center [503, 132] width 17 height 16
type input "*"
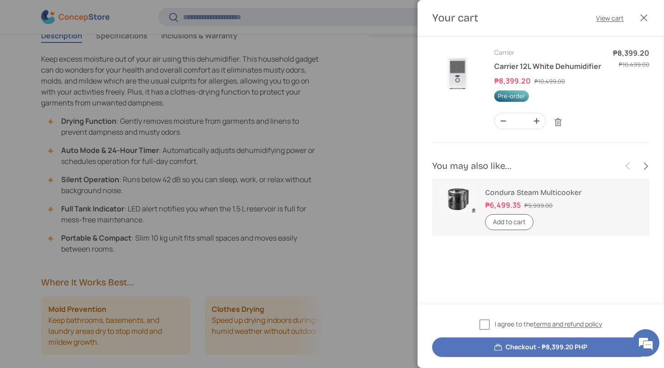
scroll to position [35, 0]
click at [480, 319] on label "I agree to the terms and refund policy" at bounding box center [541, 324] width 123 height 11
click at [352, 262] on div at bounding box center [332, 184] width 664 height 368
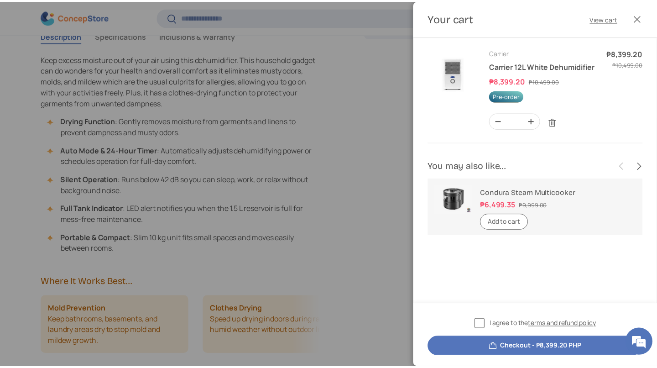
scroll to position [695, 0]
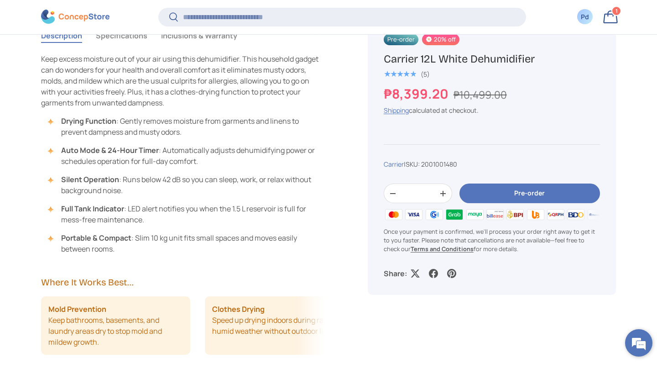
click at [637, 344] on em at bounding box center [639, 343] width 25 height 25
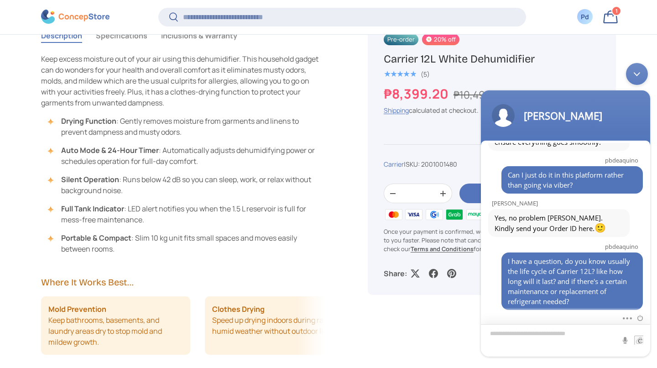
click at [586, 337] on textarea "Type your message and hit 'Enter'" at bounding box center [565, 340] width 169 height 32
type textarea "*"
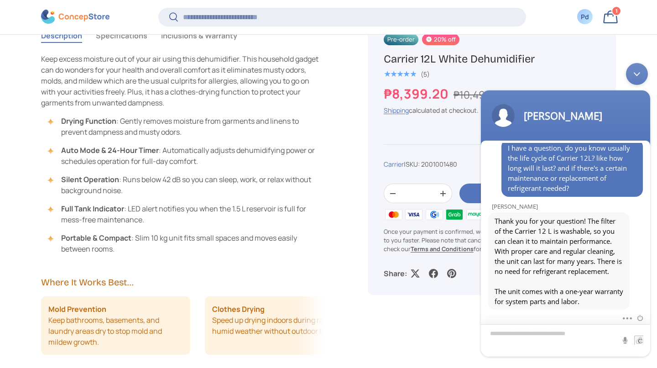
click at [578, 335] on textarea "Type your message and hit 'Enter'" at bounding box center [565, 340] width 169 height 32
type textarea "**********"
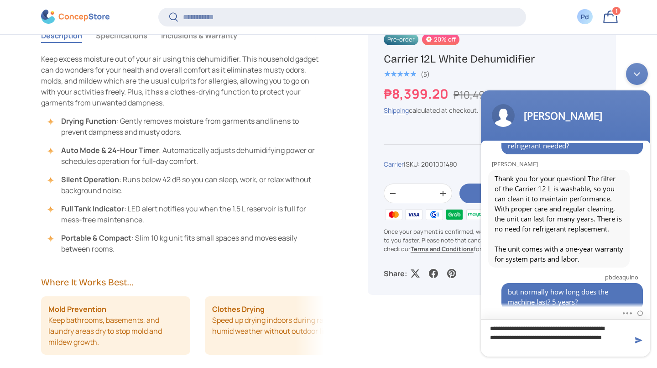
type textarea "**********"
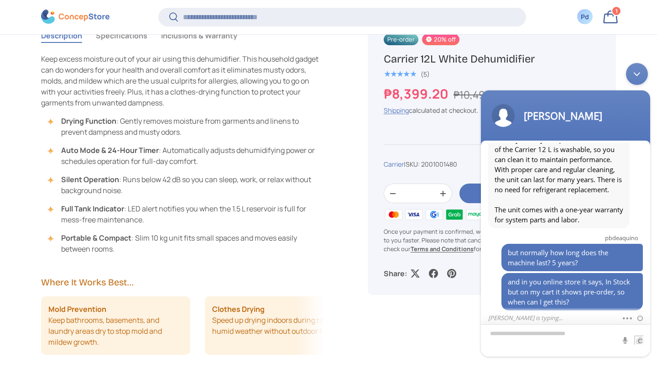
scroll to position [628, 0]
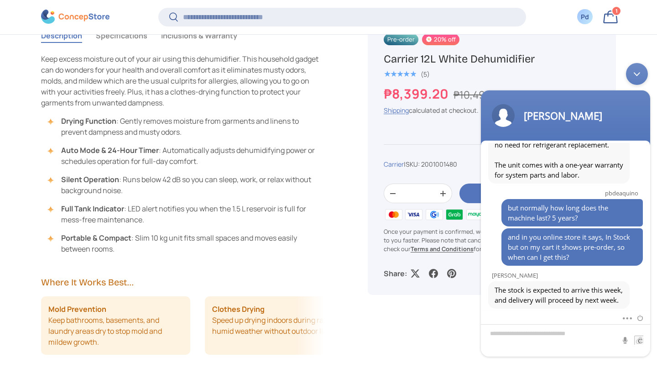
click at [406, 157] on div "Pre-order 20% off Carrier 12L White Dehumidifier ★★★★★ (5) ₱8,399.20 ₱10,499.00…" at bounding box center [492, 156] width 248 height 278
click at [399, 158] on div "Pre-order 20% off Carrier 12L White Dehumidifier ★★★★★ (5) ₱8,399.20 ₱10,499.00…" at bounding box center [492, 156] width 248 height 278
click at [565, 334] on textarea "Type your message and hit 'Enter'" at bounding box center [565, 340] width 169 height 32
type textarea "**********"
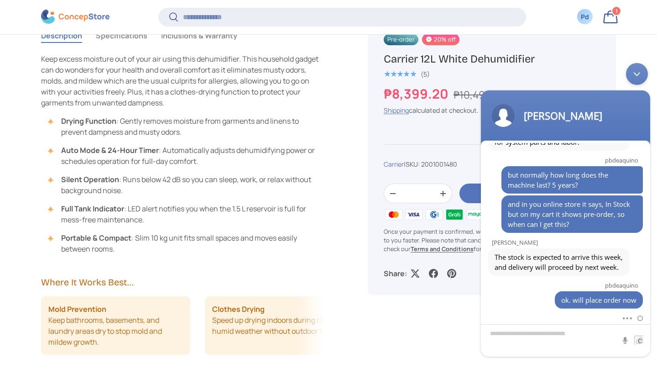
click at [598, 51] on div "Pre-order 20% off Carrier 12L White Dehumidifier ★★★★★ (5) ₱8,399.20 ₱10,499.00…" at bounding box center [492, 156] width 248 height 278
click at [564, 345] on textarea "Type your message and hit 'Enter'" at bounding box center [565, 340] width 169 height 32
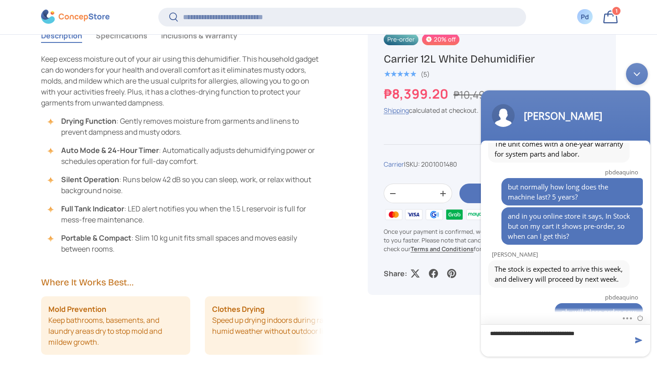
scroll to position [643, 0]
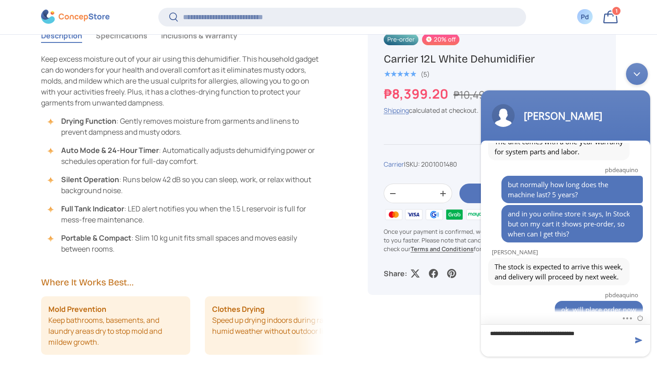
click at [594, 336] on textarea "**********" at bounding box center [565, 340] width 169 height 32
type textarea "**********"
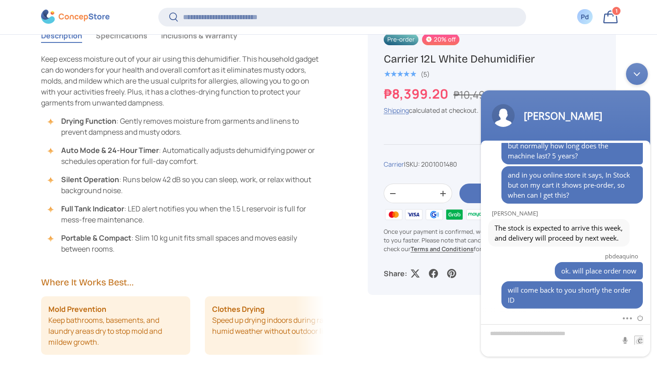
click at [387, 161] on div "Pre-order 20% off Carrier 12L White Dehumidifier ★★★★★ (5) ₱8,399.20 ₱10,499.00…" at bounding box center [492, 156] width 248 height 278
click at [638, 70] on div "Minimize live chat window" at bounding box center [637, 74] width 22 height 22
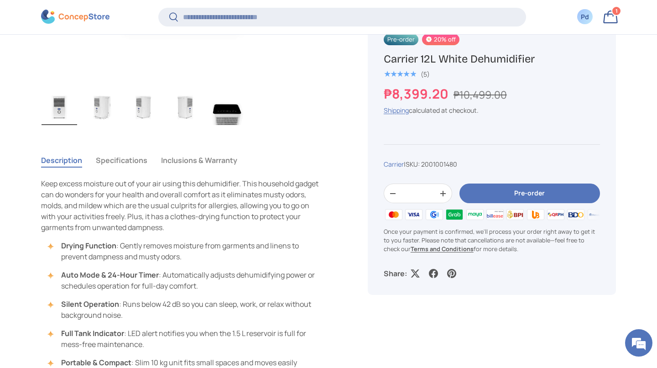
scroll to position [570, 0]
click at [560, 204] on button "Pre-order" at bounding box center [530, 194] width 141 height 20
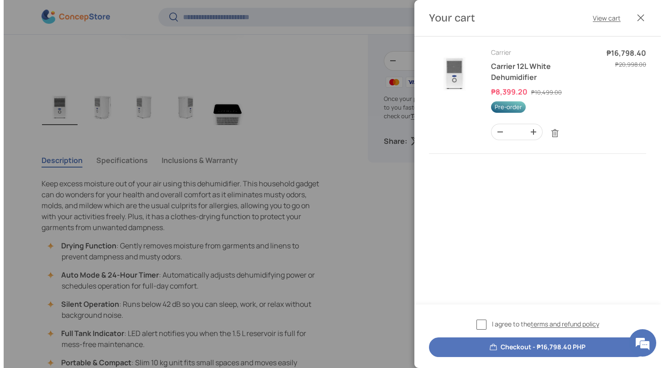
scroll to position [0, 0]
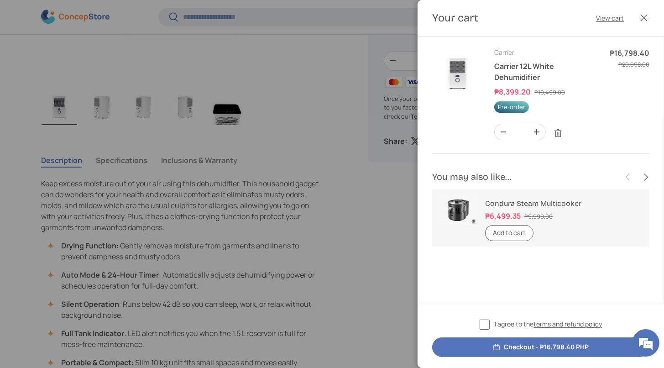
click at [646, 21] on button "Close" at bounding box center [644, 18] width 20 height 20
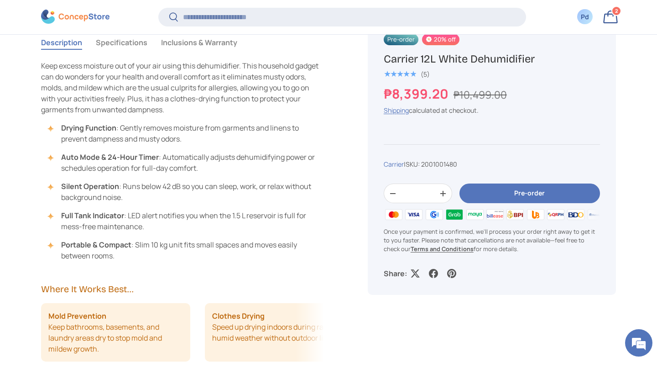
scroll to position [688, 0]
click at [616, 14] on span "2" at bounding box center [616, 10] width 3 height 7
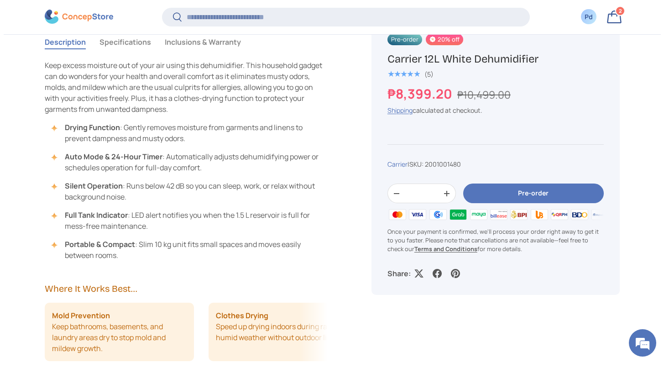
scroll to position [0, 0]
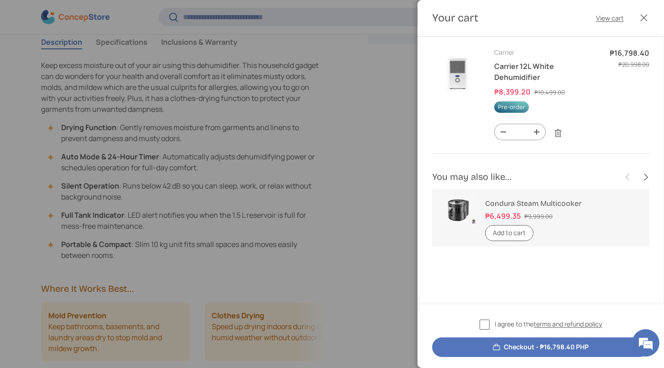
click at [506, 140] on button "-" at bounding box center [503, 132] width 17 height 16
type input "*"
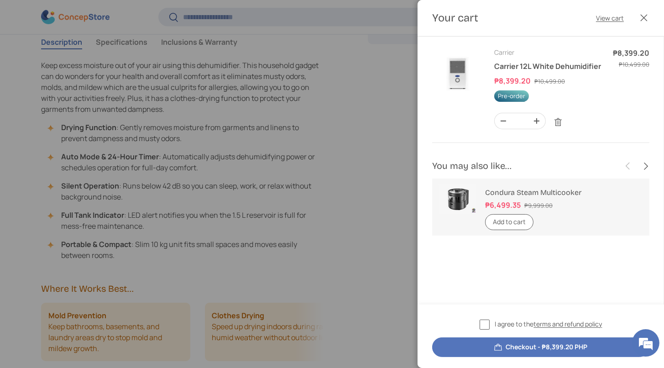
click at [590, 350] on button "Checkout - ₱8,399.20 PHP" at bounding box center [540, 347] width 217 height 20
click at [480, 319] on label "I agree to the terms and refund policy" at bounding box center [541, 324] width 123 height 11
click at [545, 347] on button "Checkout - ₱8,399.20 PHP" at bounding box center [540, 347] width 217 height 20
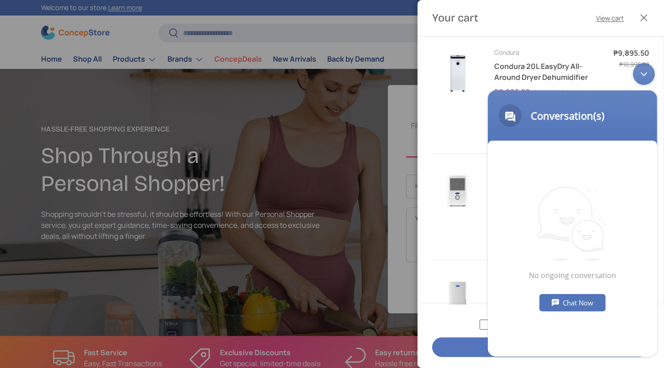
scroll to position [0, 575]
click at [445, 142] on td "Your cart" at bounding box center [457, 94] width 51 height 95
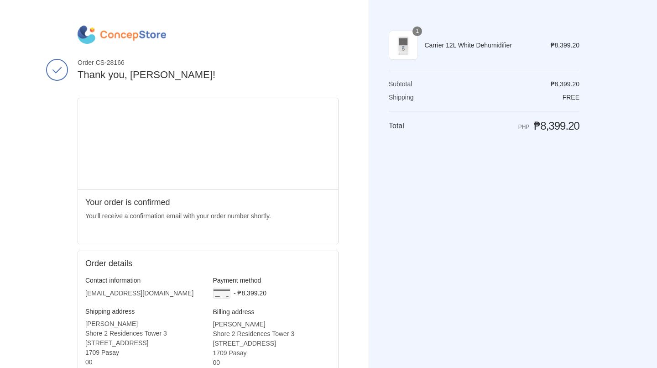
drag, startPoint x: 133, startPoint y: 60, endPoint x: 79, endPoint y: 62, distance: 54.4
click at [79, 62] on span "Order CS-28166" at bounding box center [208, 62] width 261 height 8
copy span "Order CS-28166"
click at [489, 232] on div "Shopping cart Product image Description Quantity Price 1 Carrier 12L White Dehu…" at bounding box center [484, 184] width 191 height 317
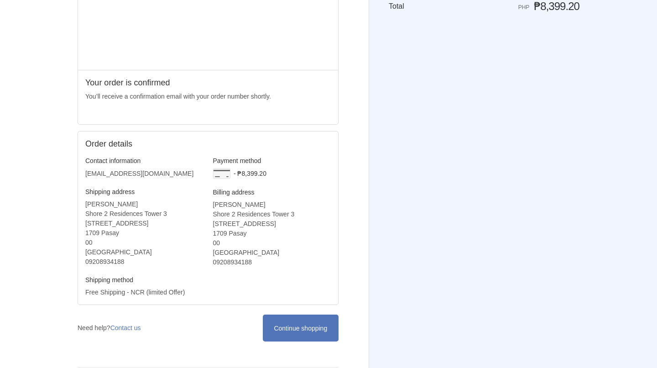
scroll to position [142, 0]
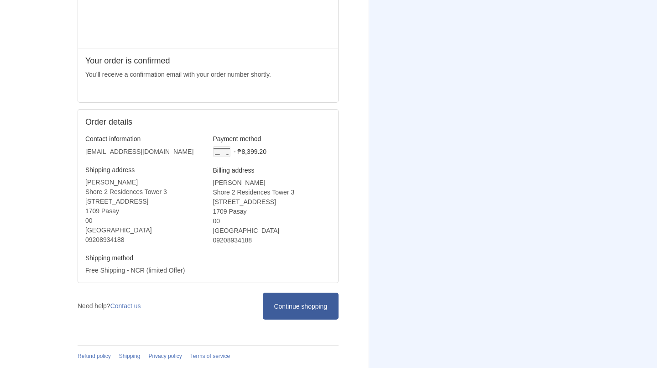
click at [299, 304] on icon at bounding box center [300, 306] width 9 height 9
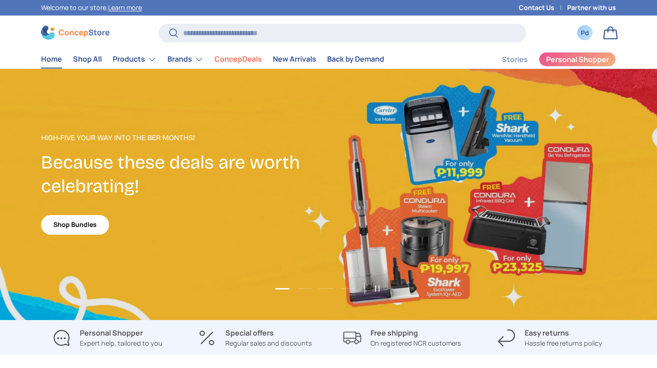
scroll to position [2483, 3732]
click at [639, 352] on em at bounding box center [639, 349] width 25 height 25
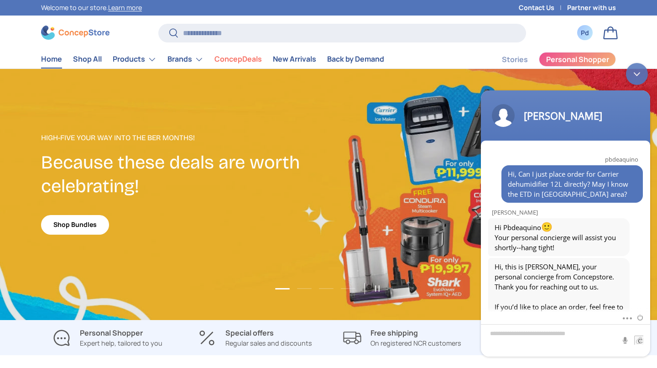
scroll to position [690, 0]
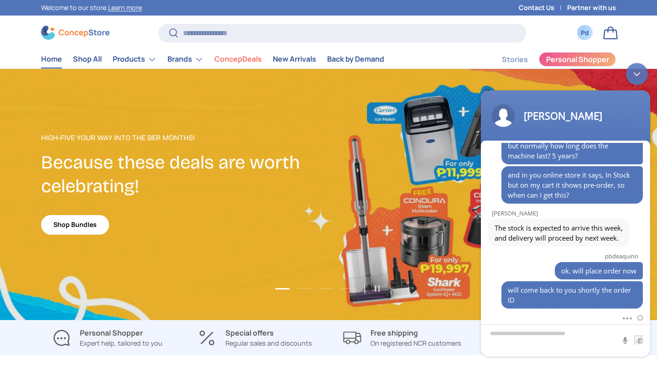
click at [586, 336] on textarea "Type your message and hit 'Enter'" at bounding box center [565, 340] width 169 height 32
type textarea "**********"
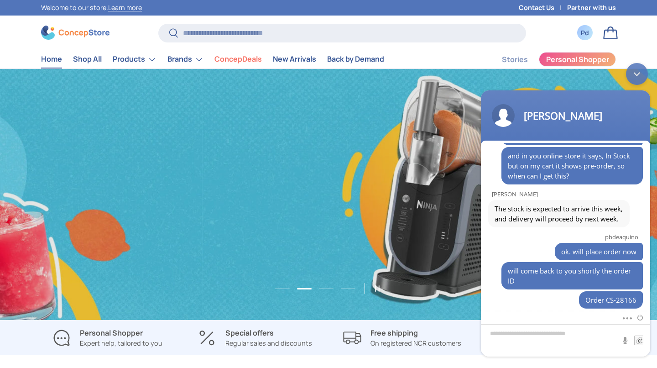
scroll to position [0, 1314]
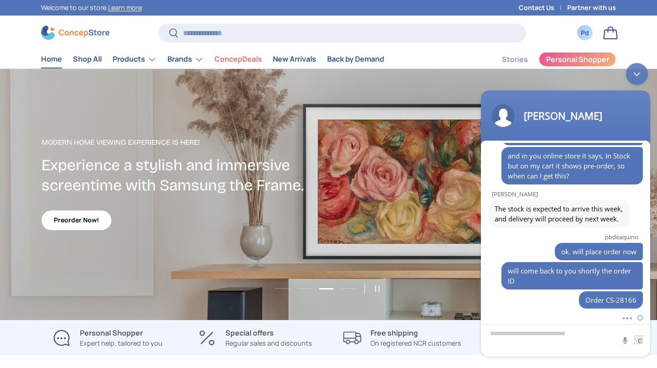
click at [390, 68] on ul "Home Shop All Products Back Products Major Appliances Air Conditioners Refriger…" at bounding box center [213, 59] width 354 height 18
click at [642, 73] on div "Minimize live chat window" at bounding box center [637, 74] width 22 height 22
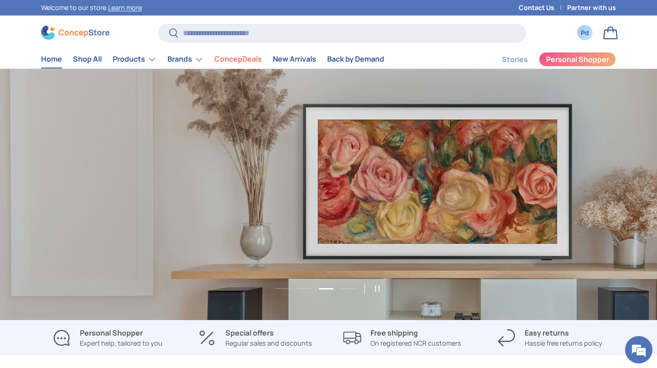
scroll to position [0, 1972]
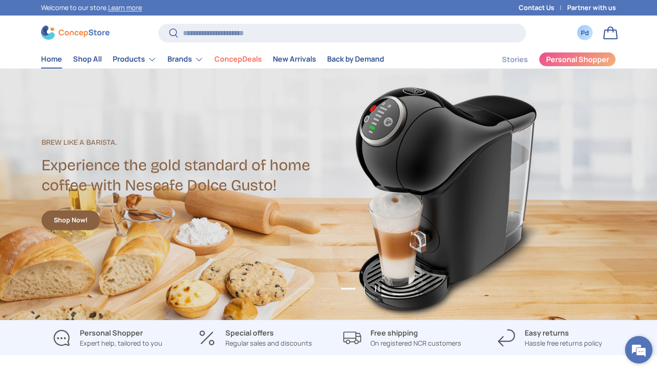
click at [637, 348] on em at bounding box center [639, 349] width 25 height 25
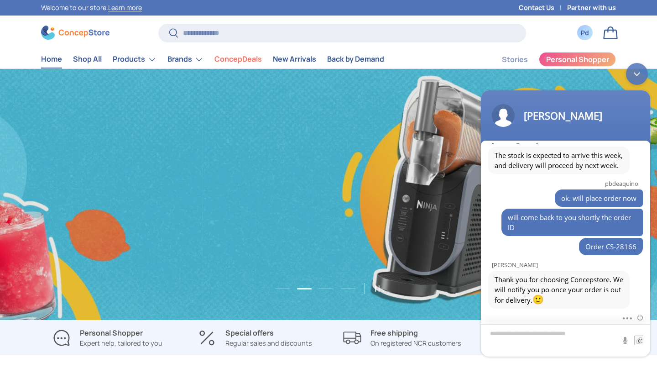
scroll to position [0, 1314]
